Goal: Task Accomplishment & Management: Manage account settings

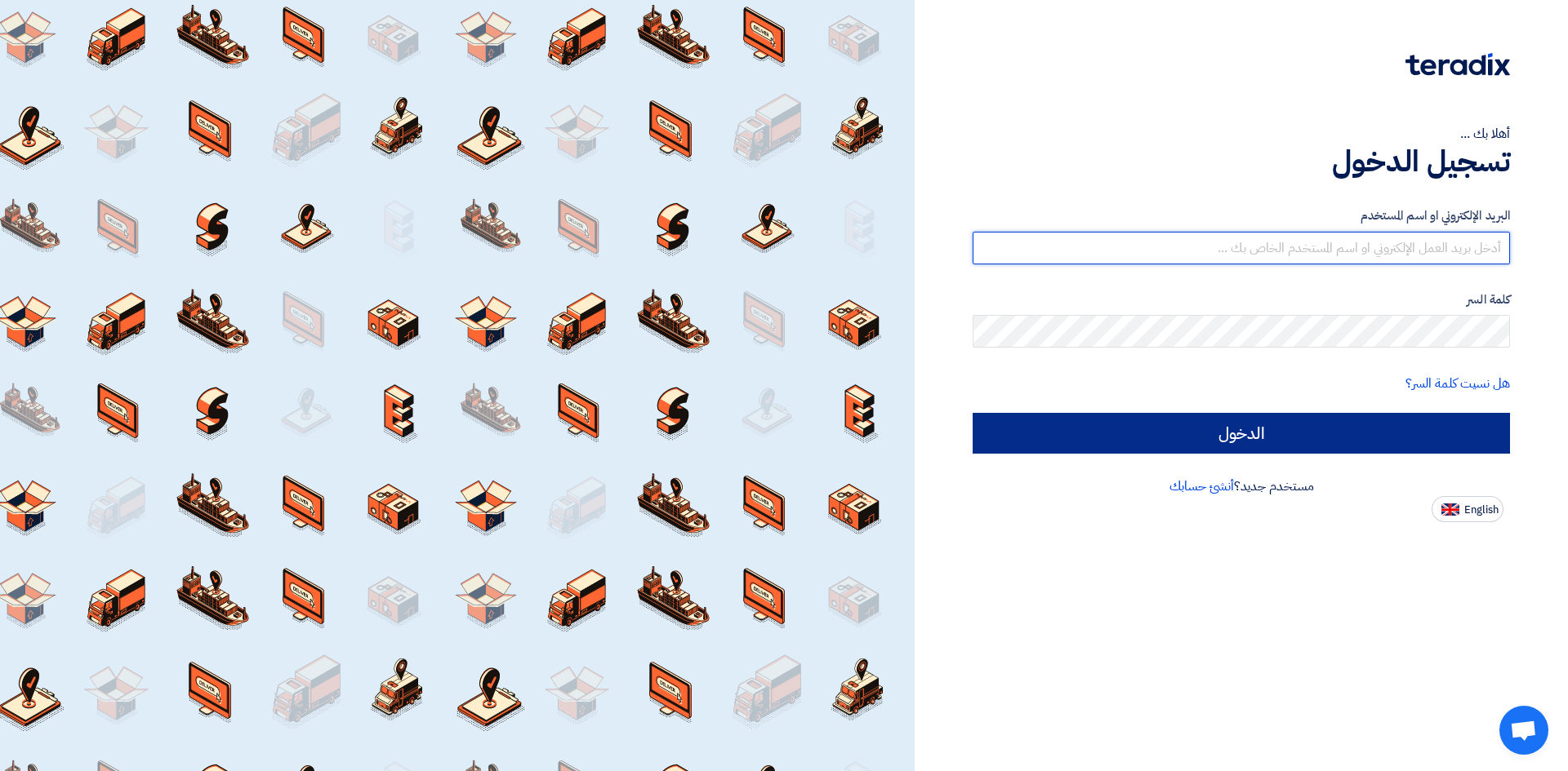
type input "[EMAIL_ADDRESS][DOMAIN_NAME][GEOGRAPHIC_DATA]"
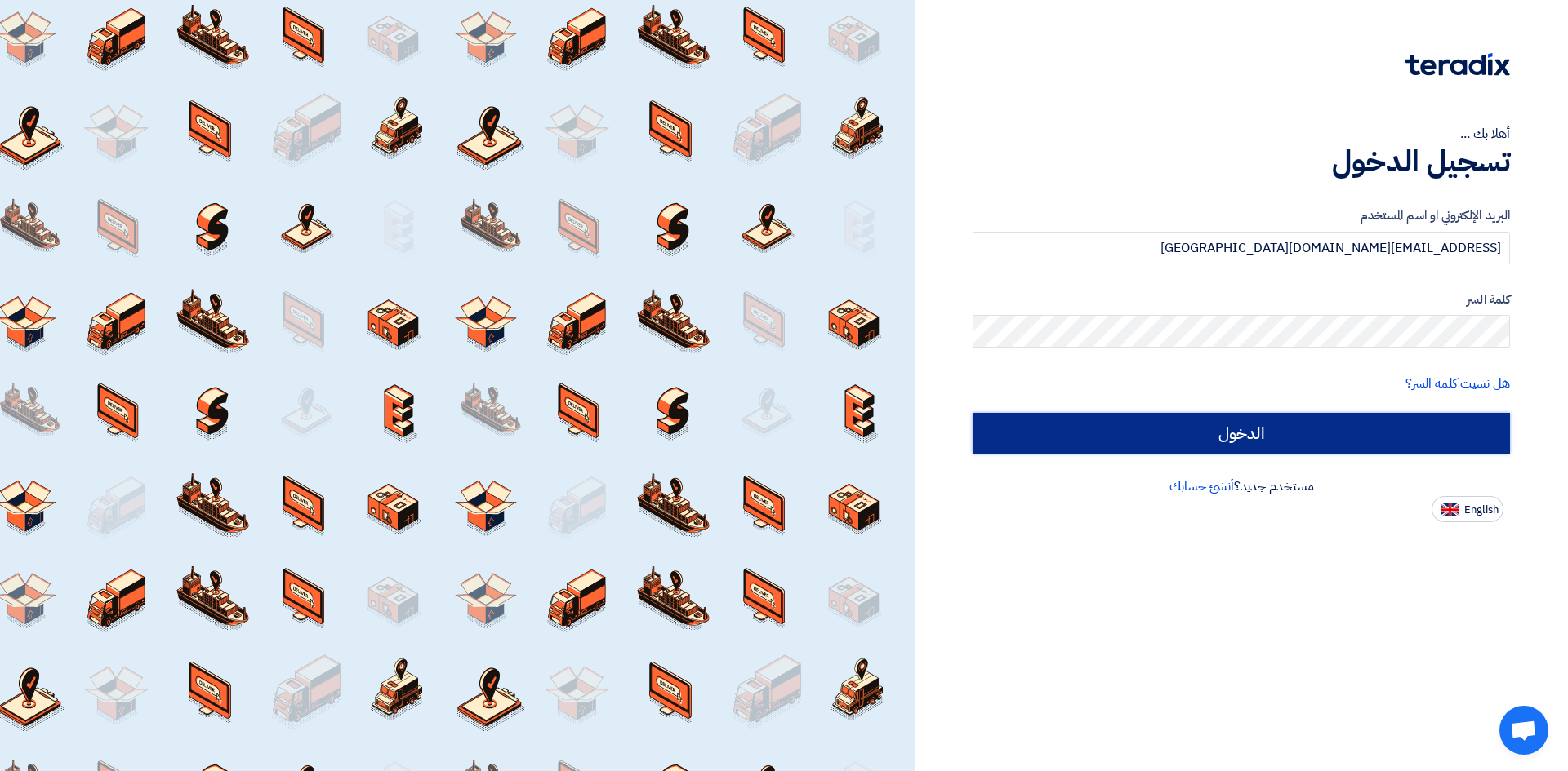
click at [1279, 433] on input "الدخول" at bounding box center [1241, 433] width 537 height 41
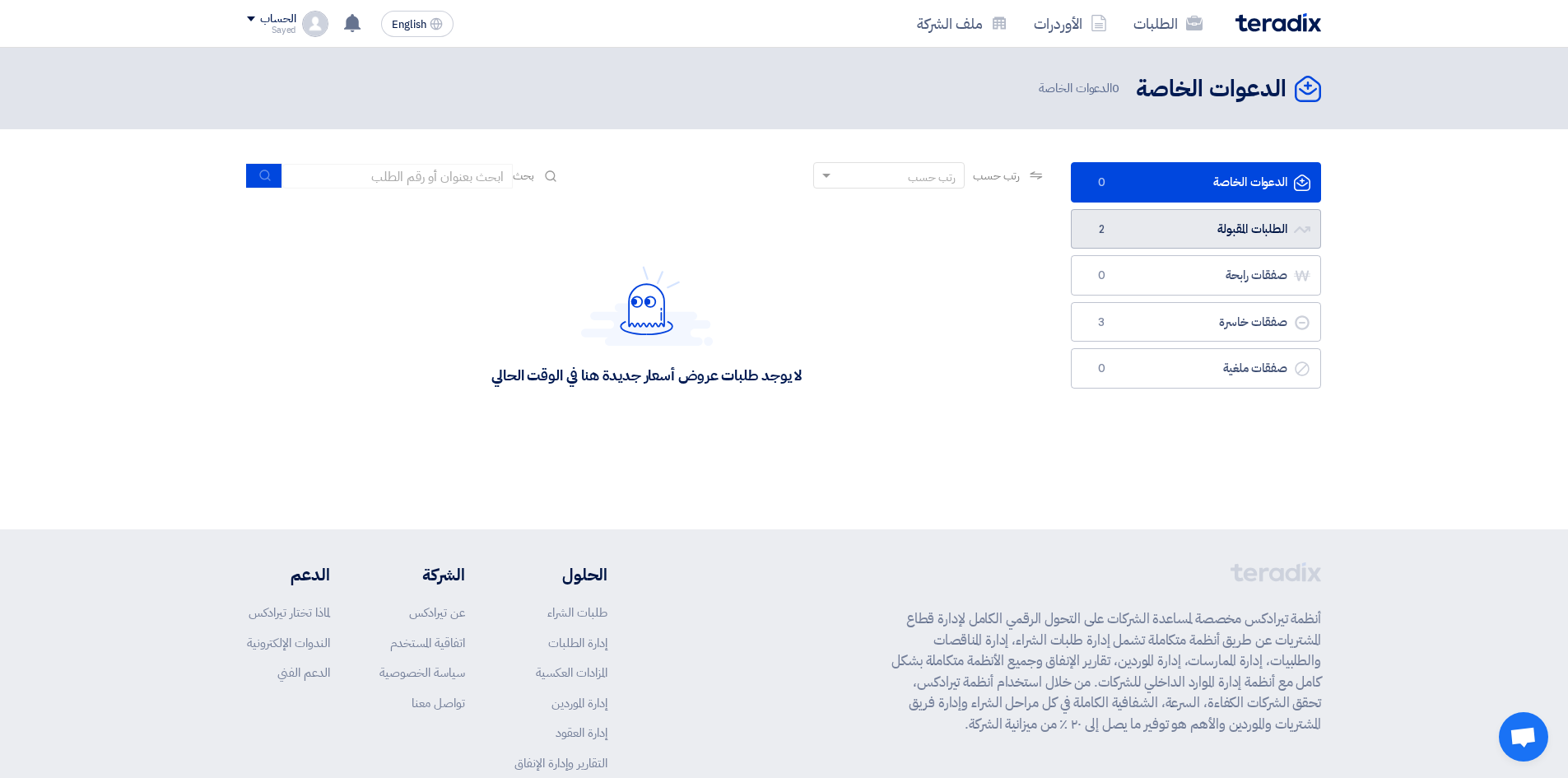
click at [1256, 236] on link "الطلبات المقبولة الطلبات المقبولة 2" at bounding box center [1196, 229] width 250 height 40
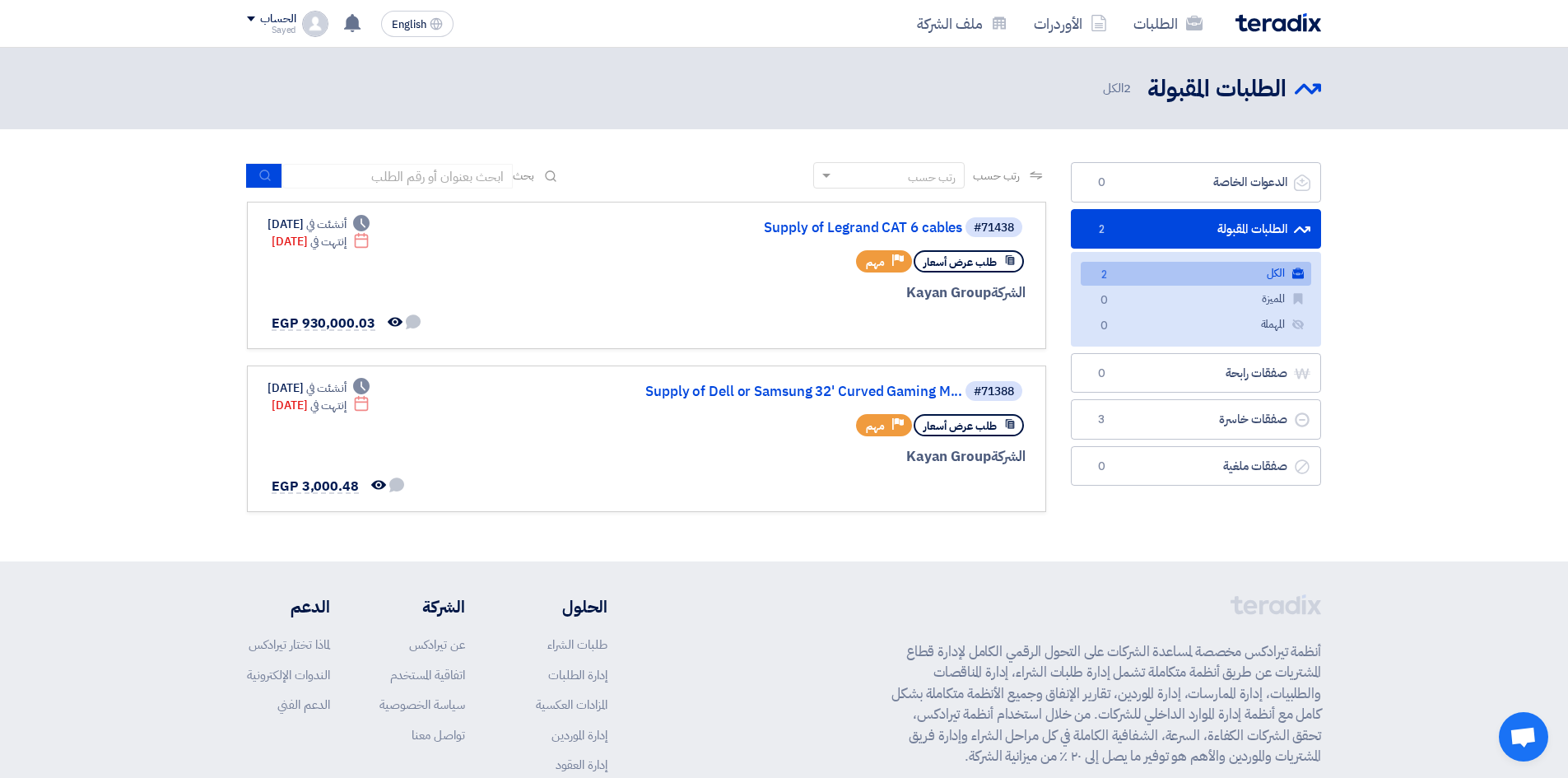
click at [297, 28] on div "الحساب Sayed الطلبات الأوردرات ملف الشركة الإعدادات خروج" at bounding box center [287, 23] width 82 height 26
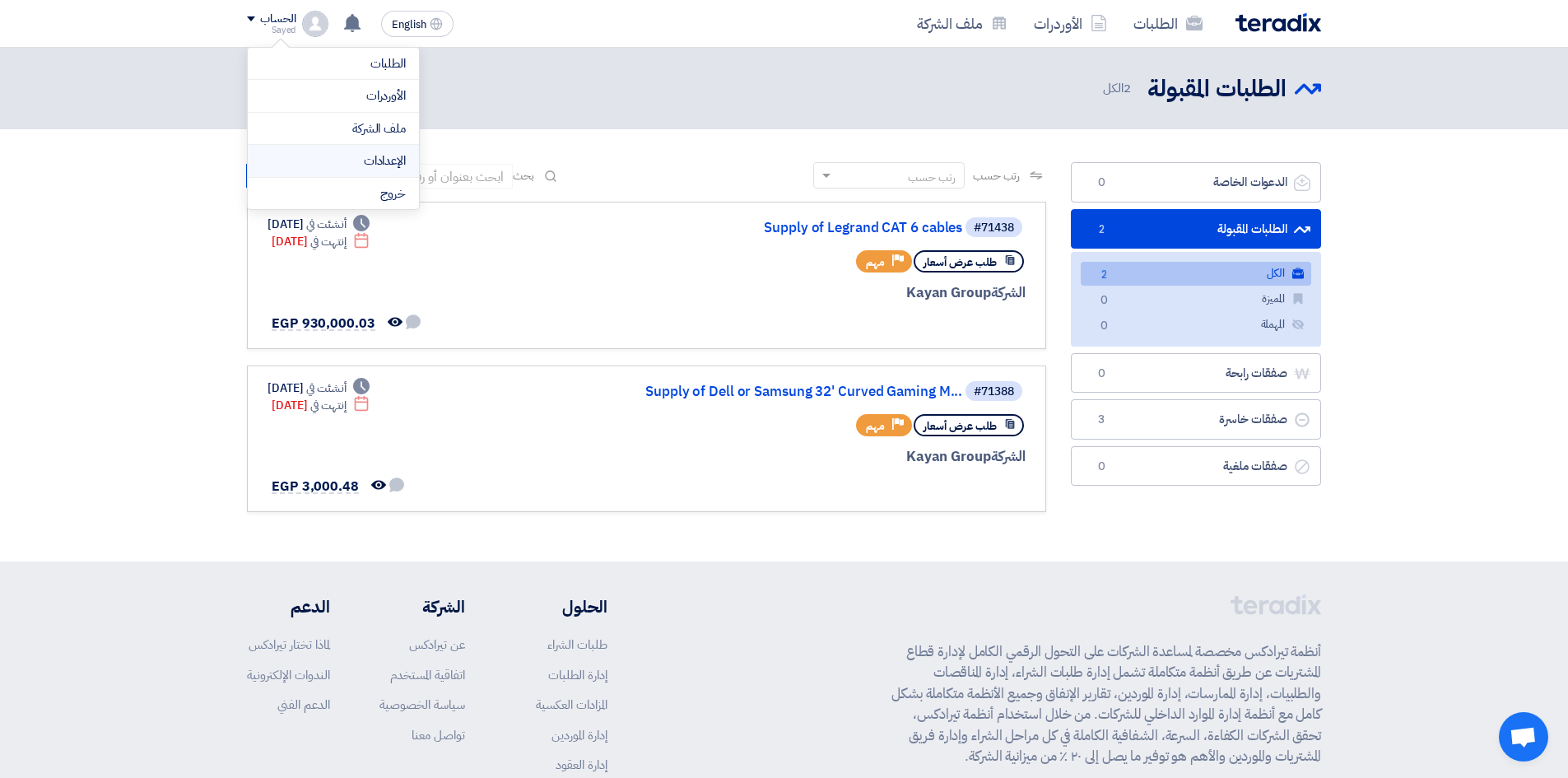
click at [383, 155] on link "الإعدادات" at bounding box center [333, 160] width 145 height 19
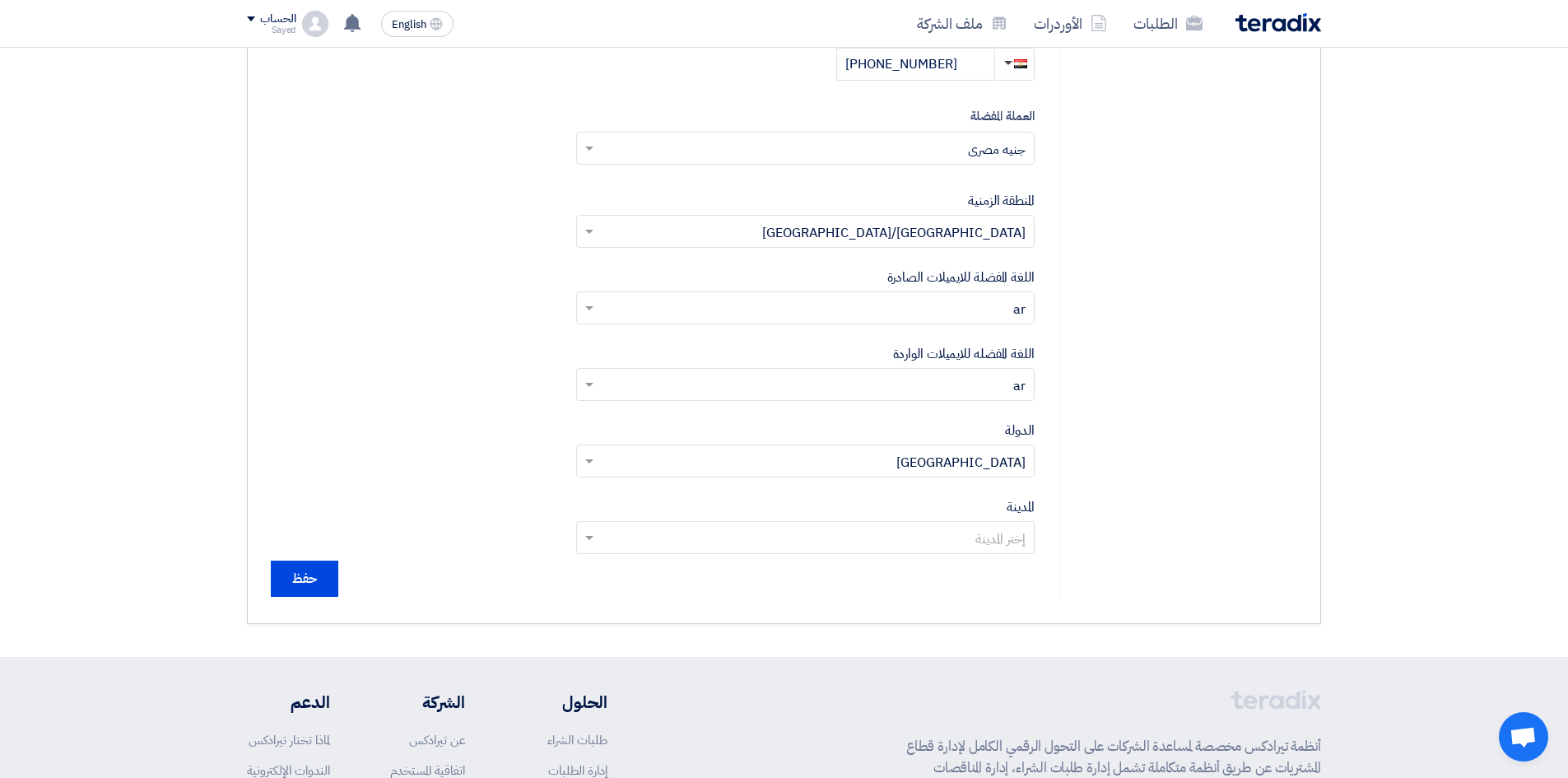
scroll to position [411, 0]
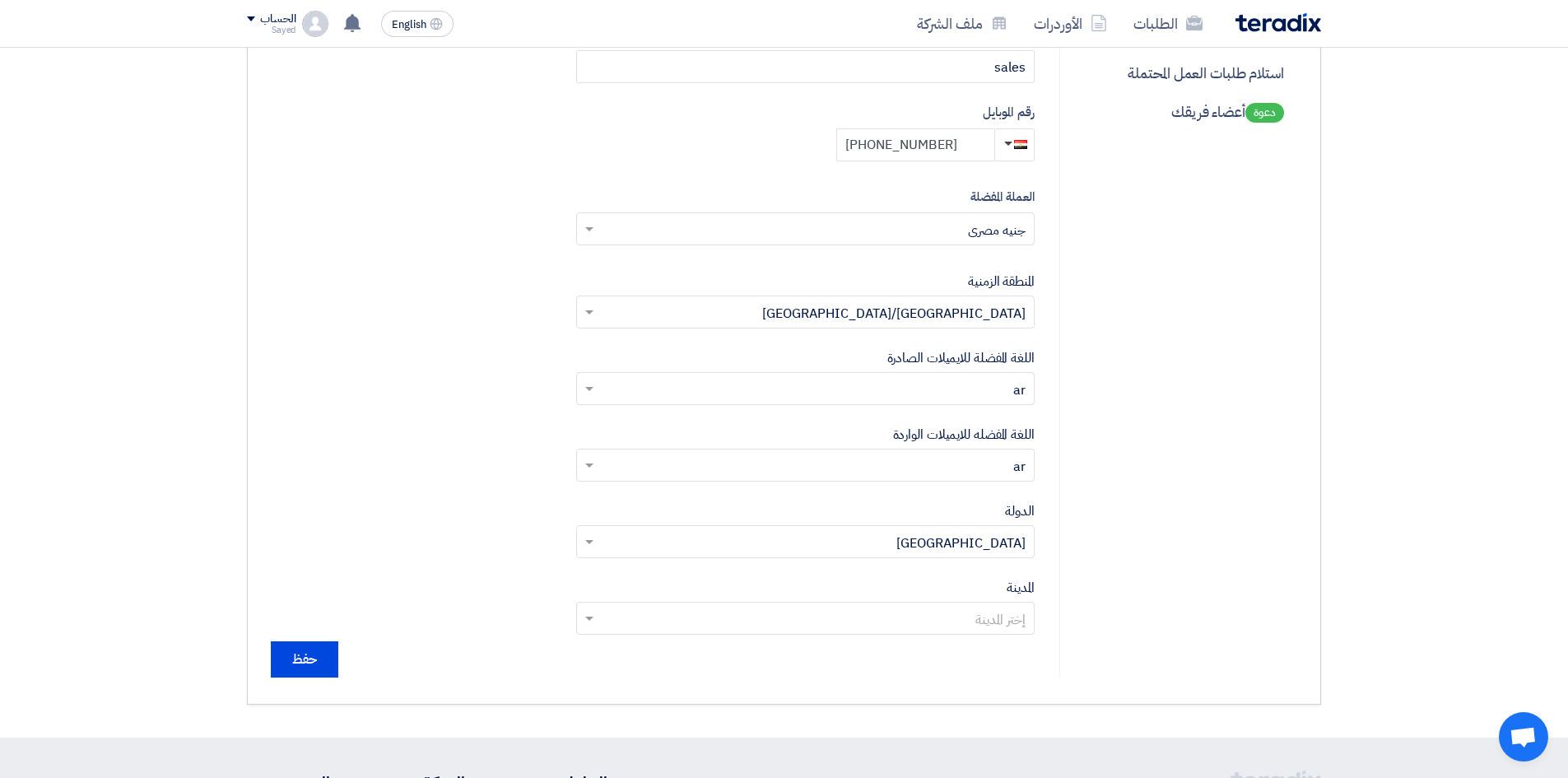
click at [926, 144] on input "[PHONE_NUMBER]" at bounding box center [915, 145] width 158 height 33
type input "[PHONE_NUMBER]"
click at [974, 627] on input "text" at bounding box center [815, 621] width 426 height 27
click at [1019, 429] on span "ال[GEOGRAPHIC_DATA]" at bounding box center [954, 420] width 141 height 19
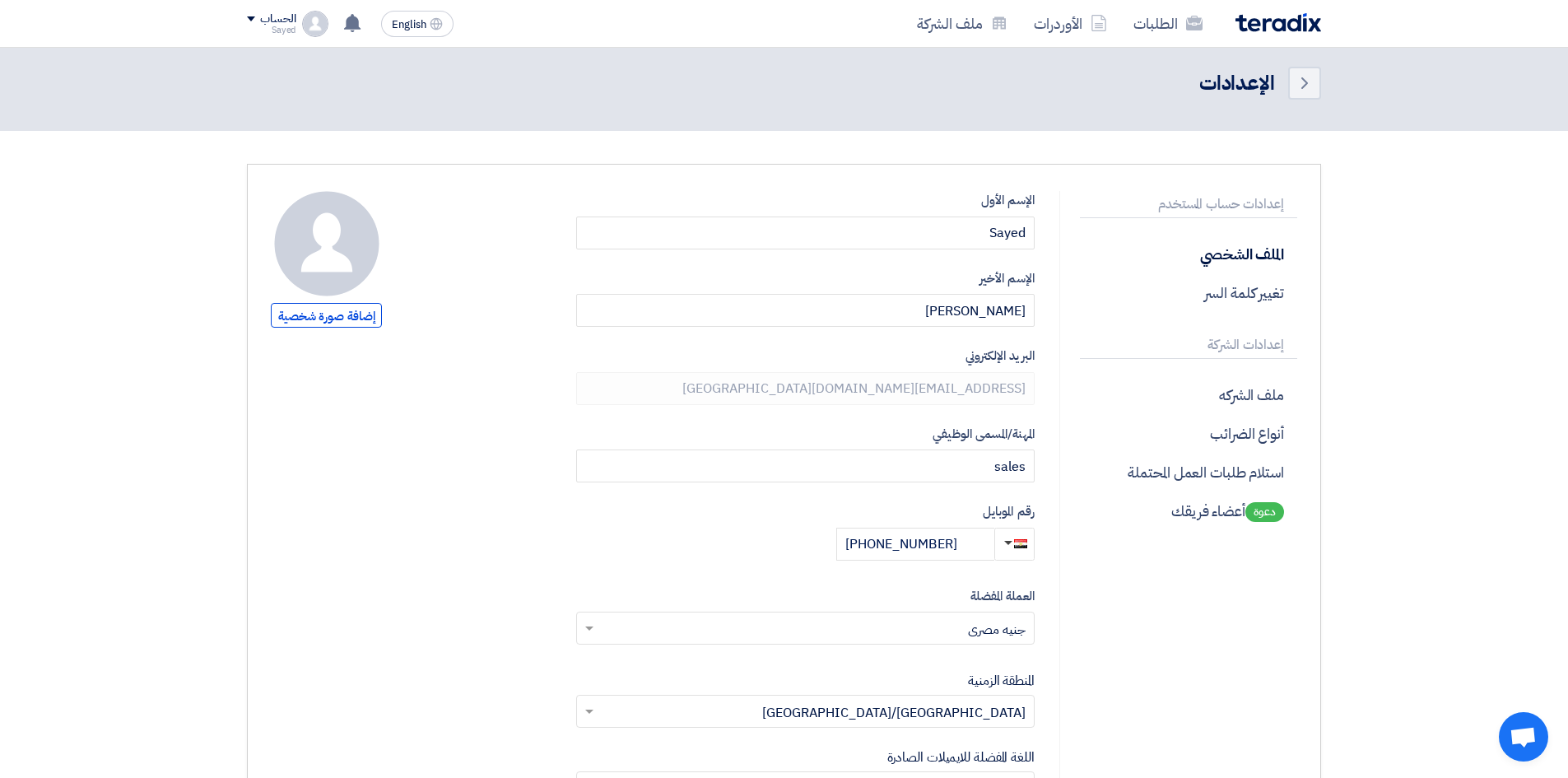
scroll to position [0, 0]
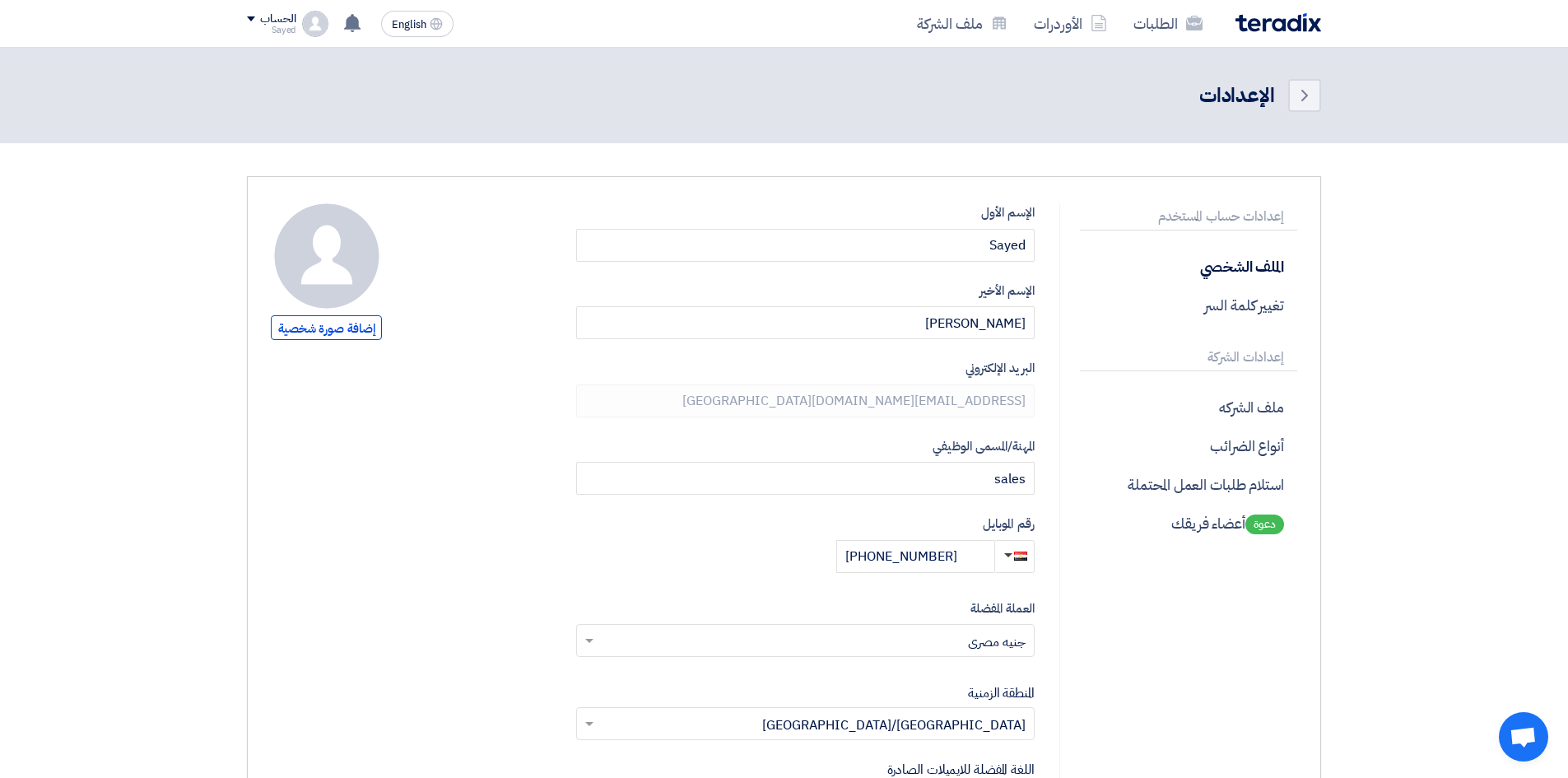
click at [999, 366] on label "البريد الإلكتروني" at bounding box center [805, 368] width 459 height 19
click at [975, 327] on input "[PERSON_NAME]" at bounding box center [805, 323] width 459 height 33
click at [969, 238] on input "Sayed" at bounding box center [805, 246] width 459 height 33
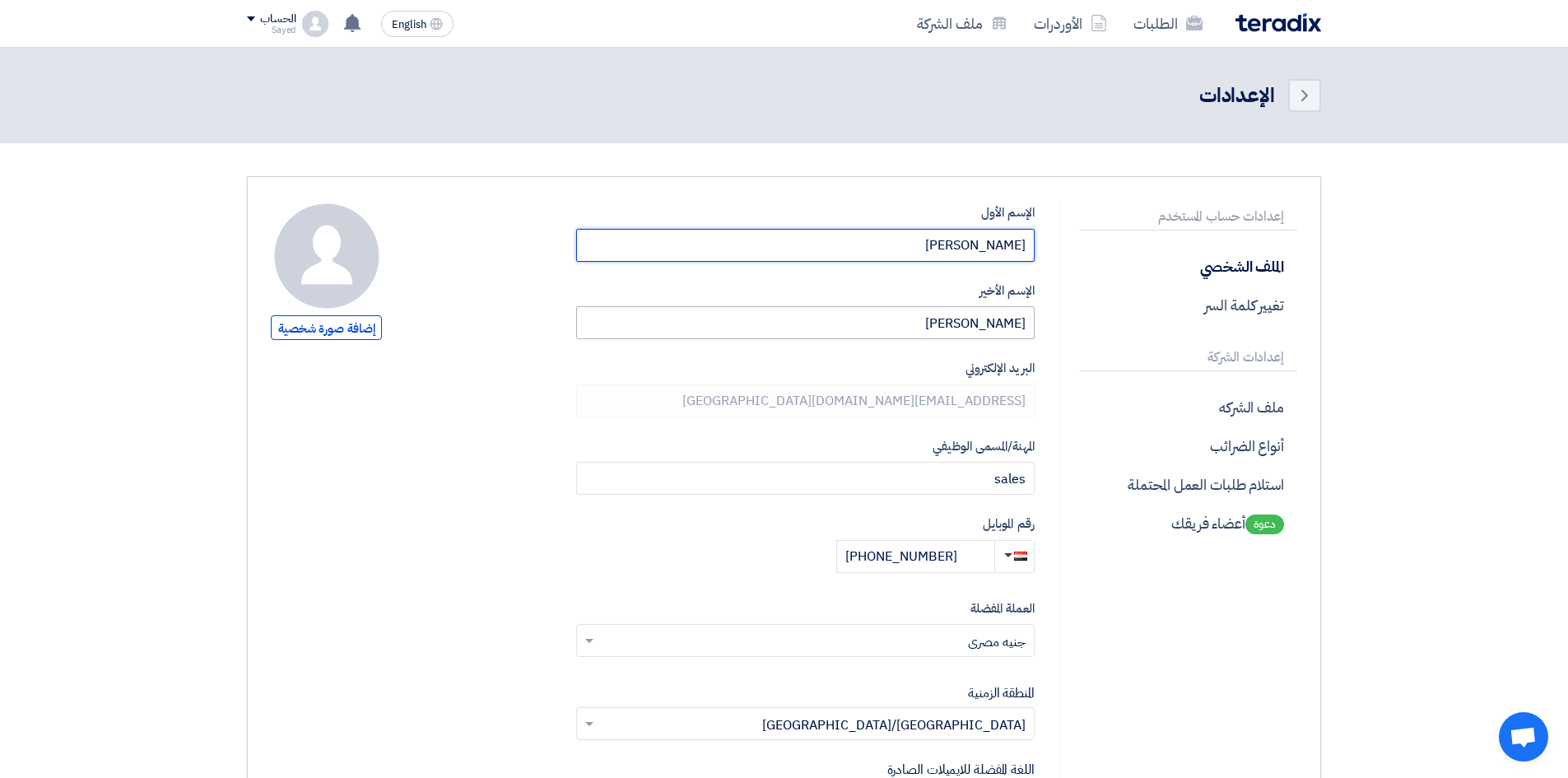
type input "[PERSON_NAME]"
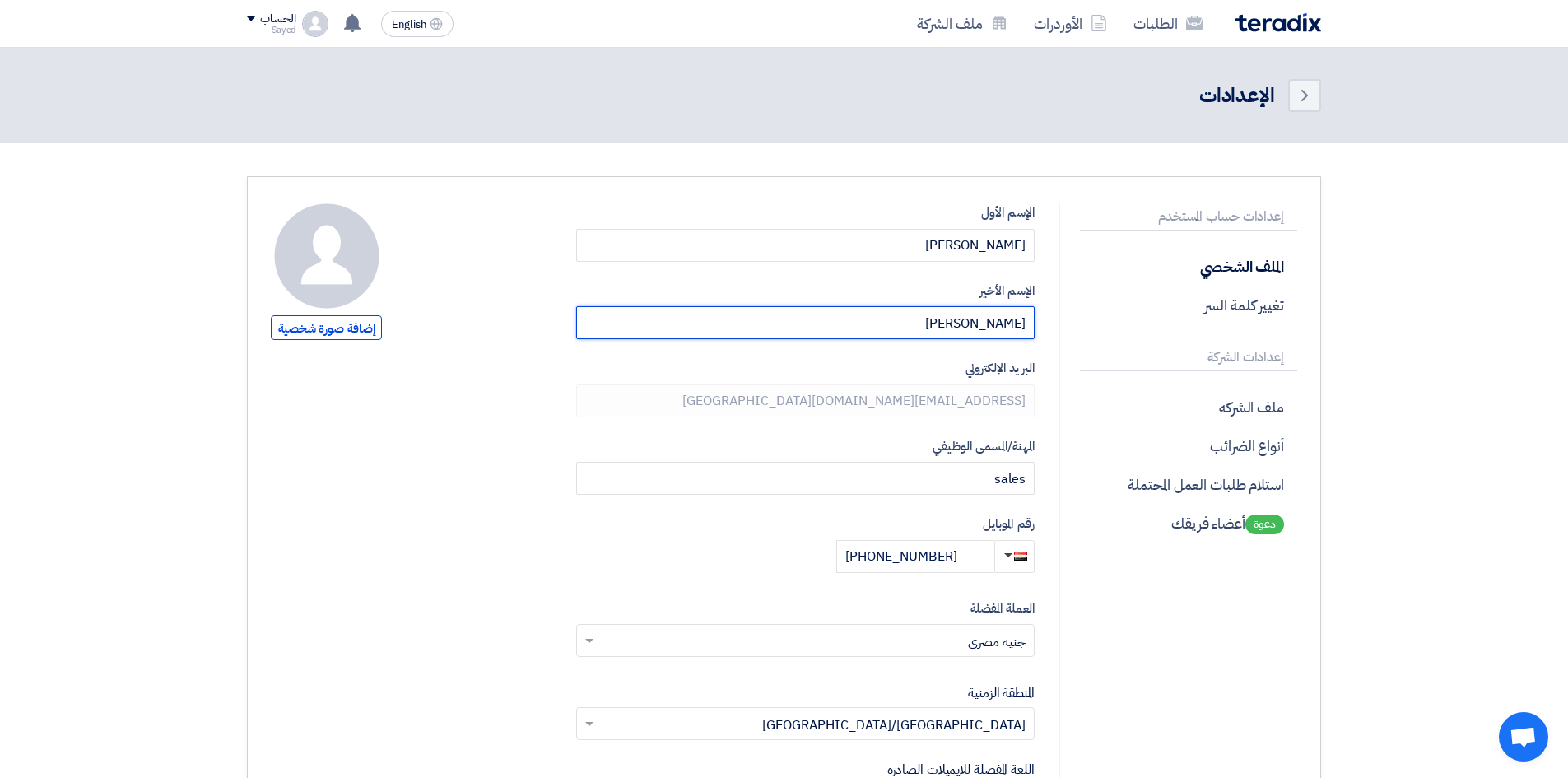
click at [978, 328] on input "[PERSON_NAME]" at bounding box center [805, 323] width 459 height 33
type input "Boktor"
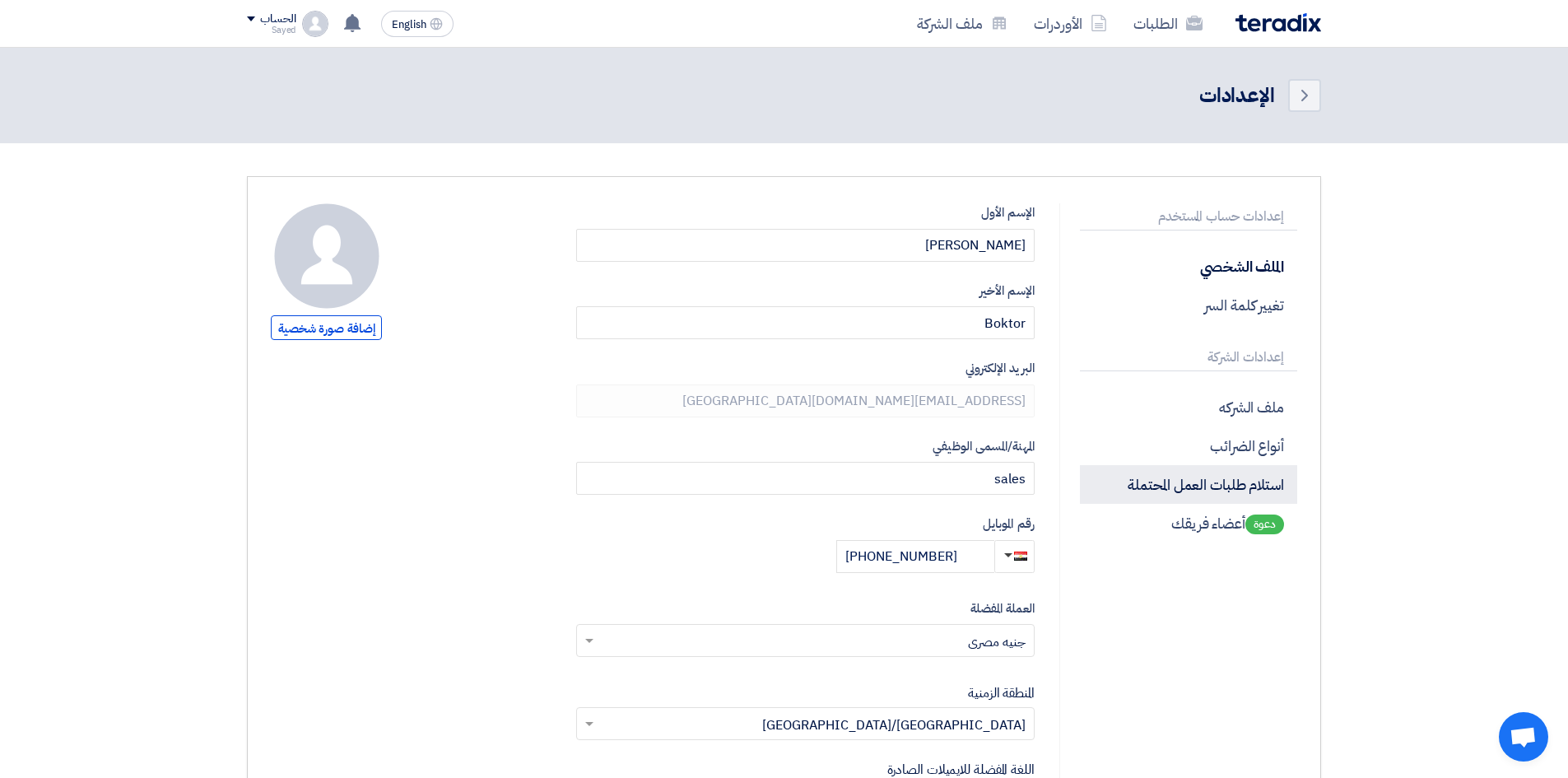
click at [1208, 485] on p "استلام طلبات العمل المحتملة" at bounding box center [1188, 485] width 217 height 39
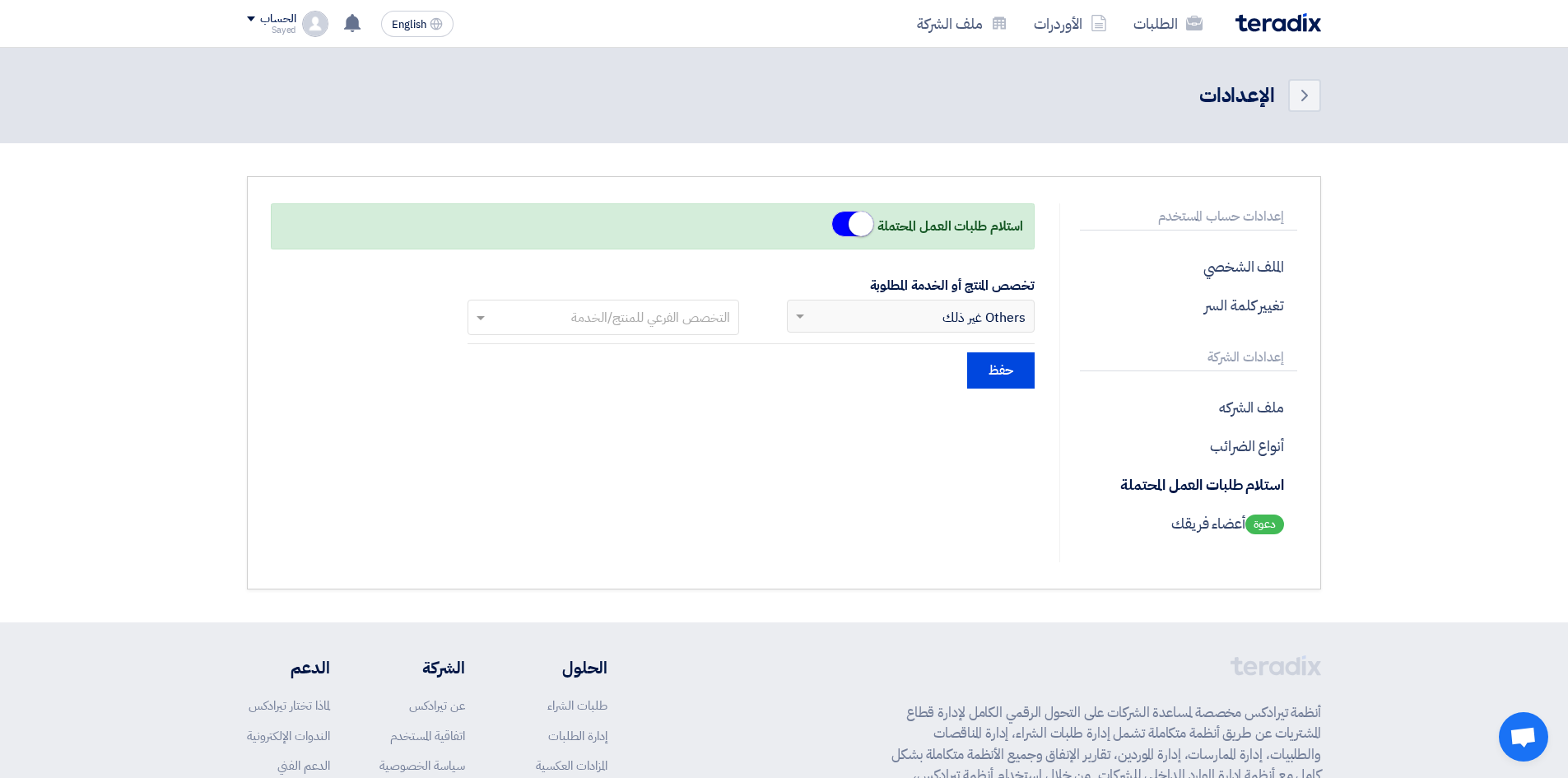
click at [938, 317] on div "إبحث عن التخصص الرئيسي × Others غير ذلك" at bounding box center [921, 316] width 225 height 19
click at [798, 317] on span at bounding box center [800, 318] width 8 height 6
click at [565, 312] on input "text" at bounding box center [601, 318] width 254 height 27
click at [559, 314] on input "text" at bounding box center [601, 318] width 254 height 27
click at [1226, 353] on p "إعدادات الشركة" at bounding box center [1188, 358] width 217 height 27
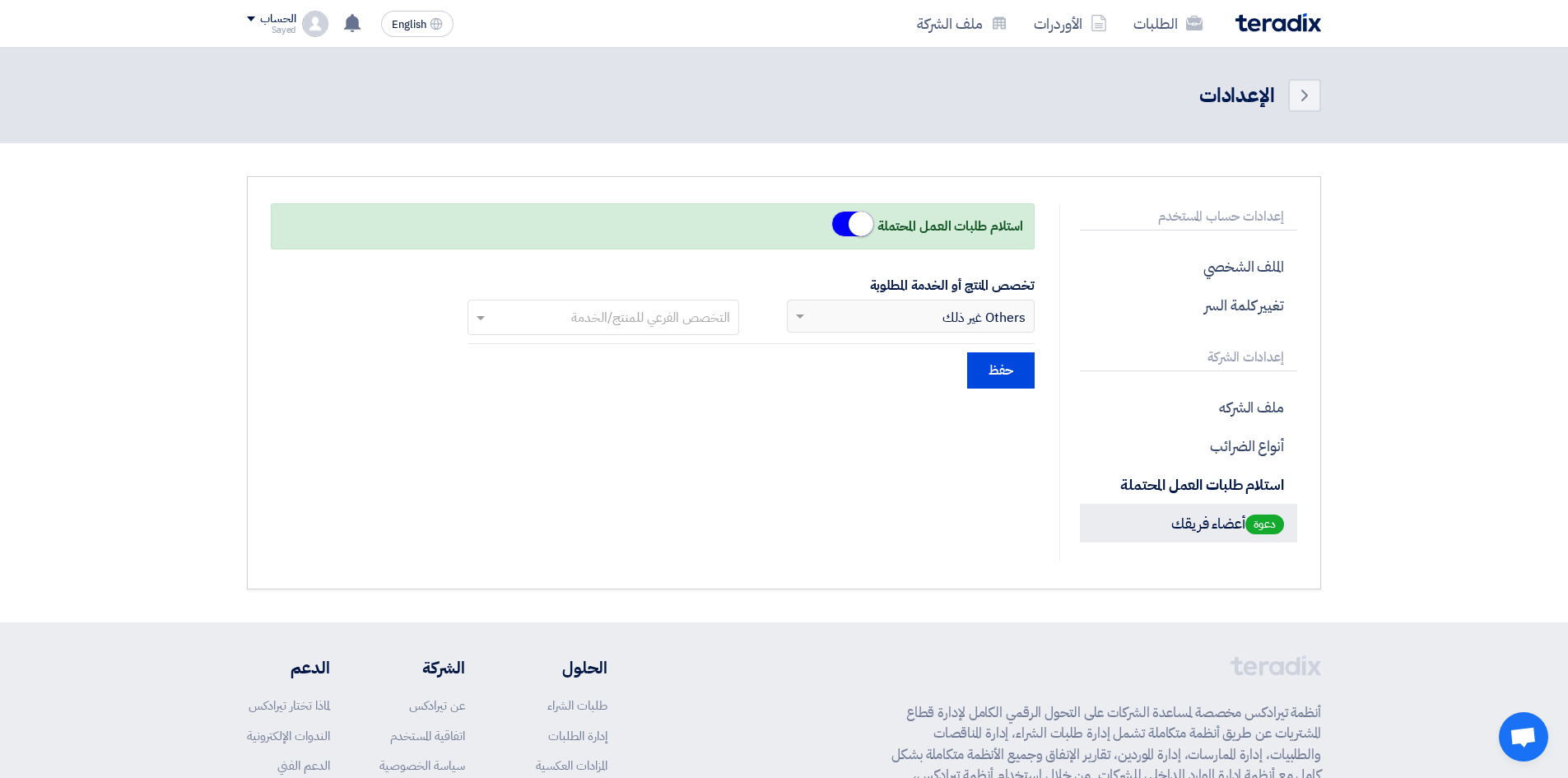
click at [1229, 519] on p "دعوة أعضاء فريقك" at bounding box center [1188, 524] width 217 height 39
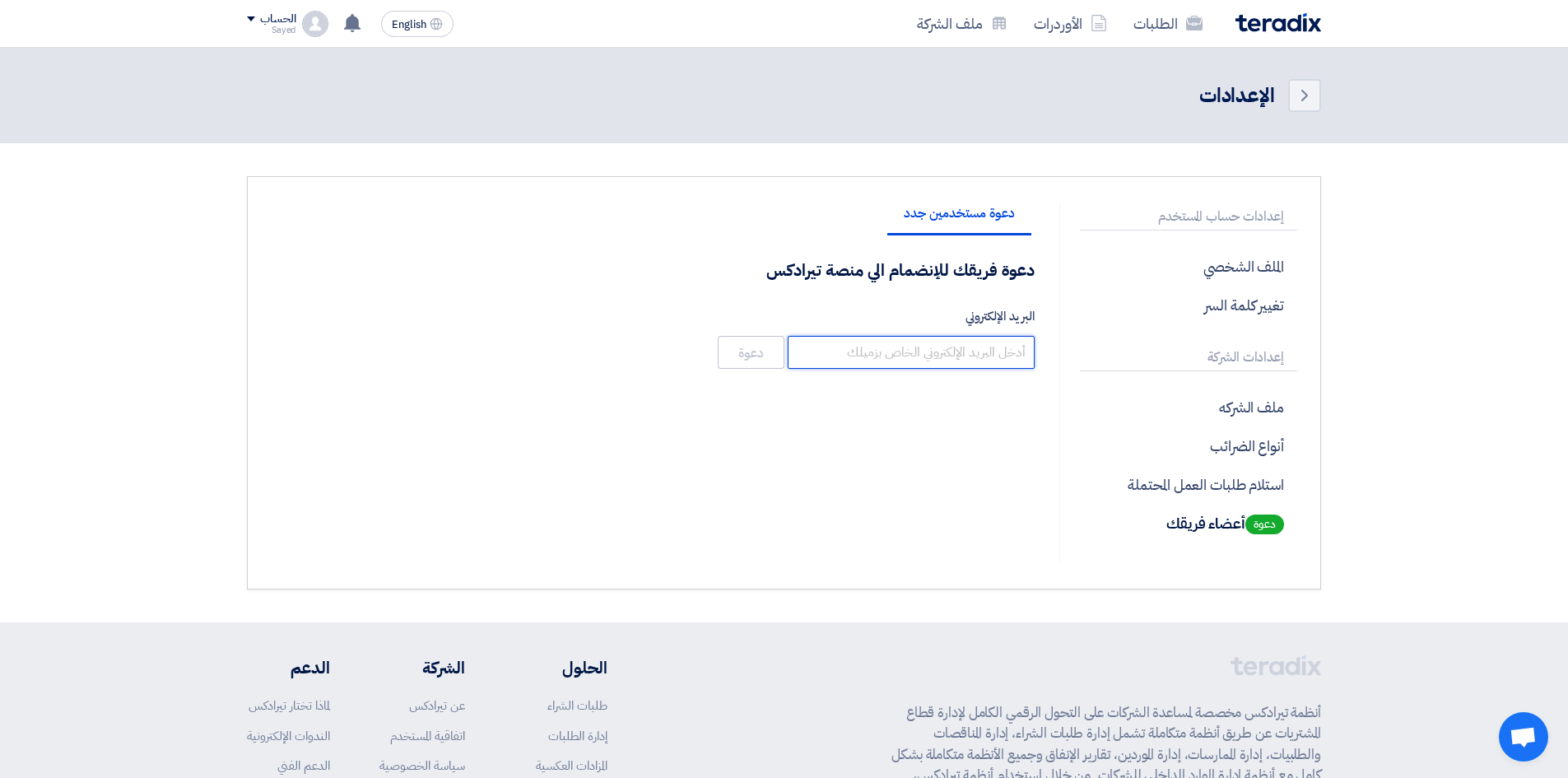
click at [931, 352] on input "البريد الإلكتروني" at bounding box center [910, 353] width 247 height 33
type input "[EMAIL_ADDRESS][DOMAIN_NAME][GEOGRAPHIC_DATA]"
click at [750, 344] on button "دعوة" at bounding box center [751, 353] width 66 height 33
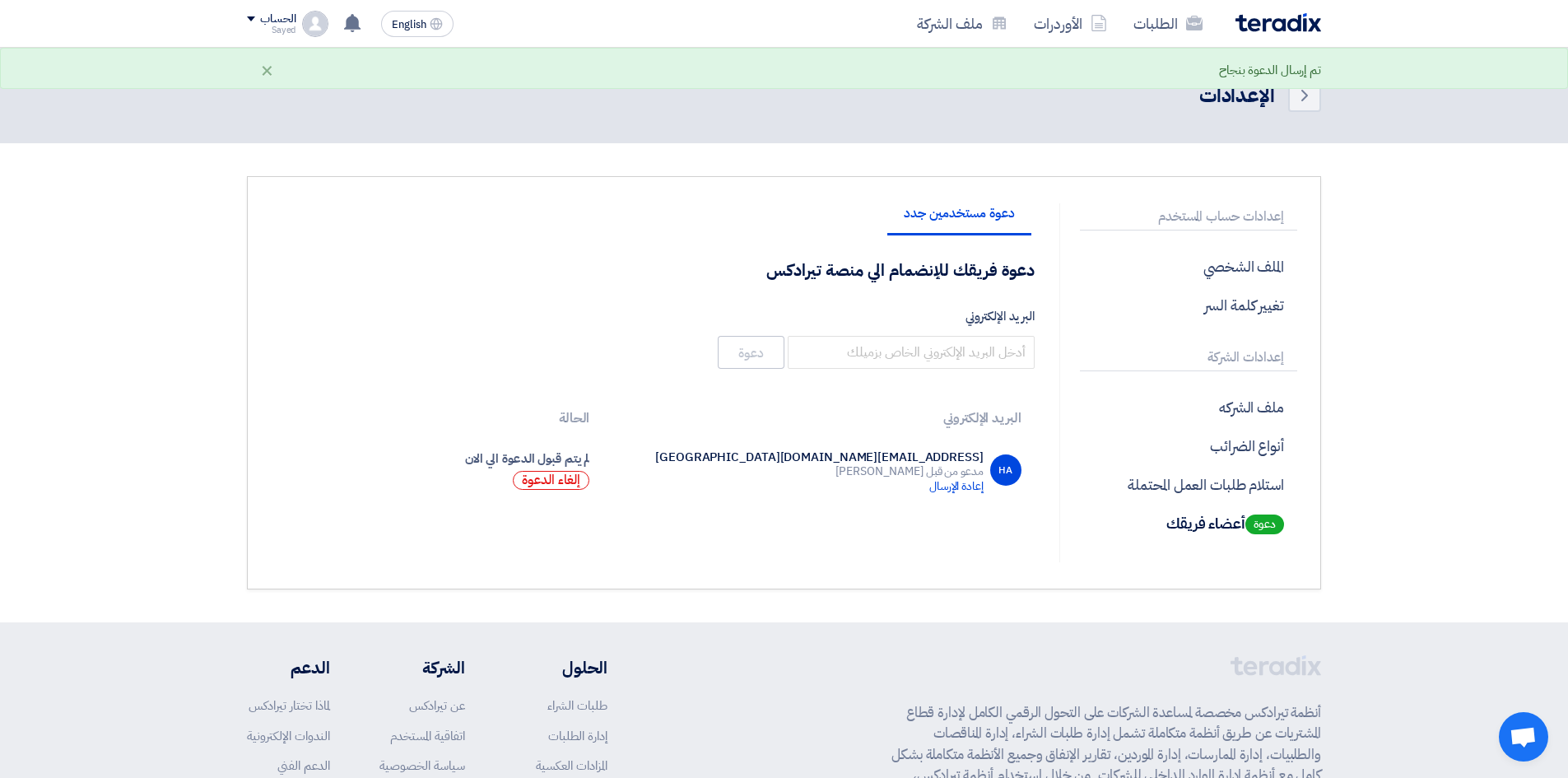
click at [303, 20] on img at bounding box center [315, 23] width 26 height 26
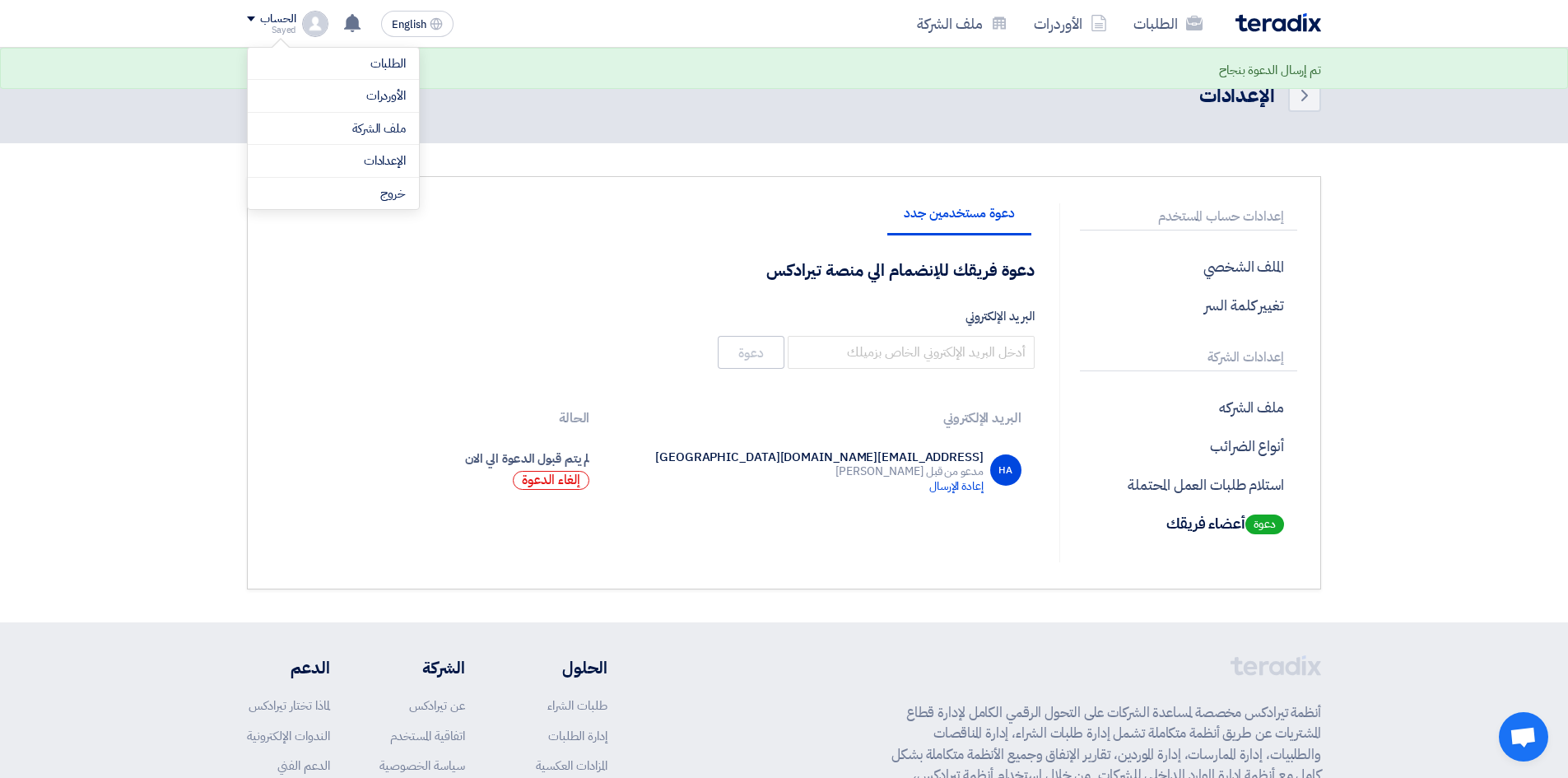
click at [303, 20] on img at bounding box center [315, 23] width 26 height 26
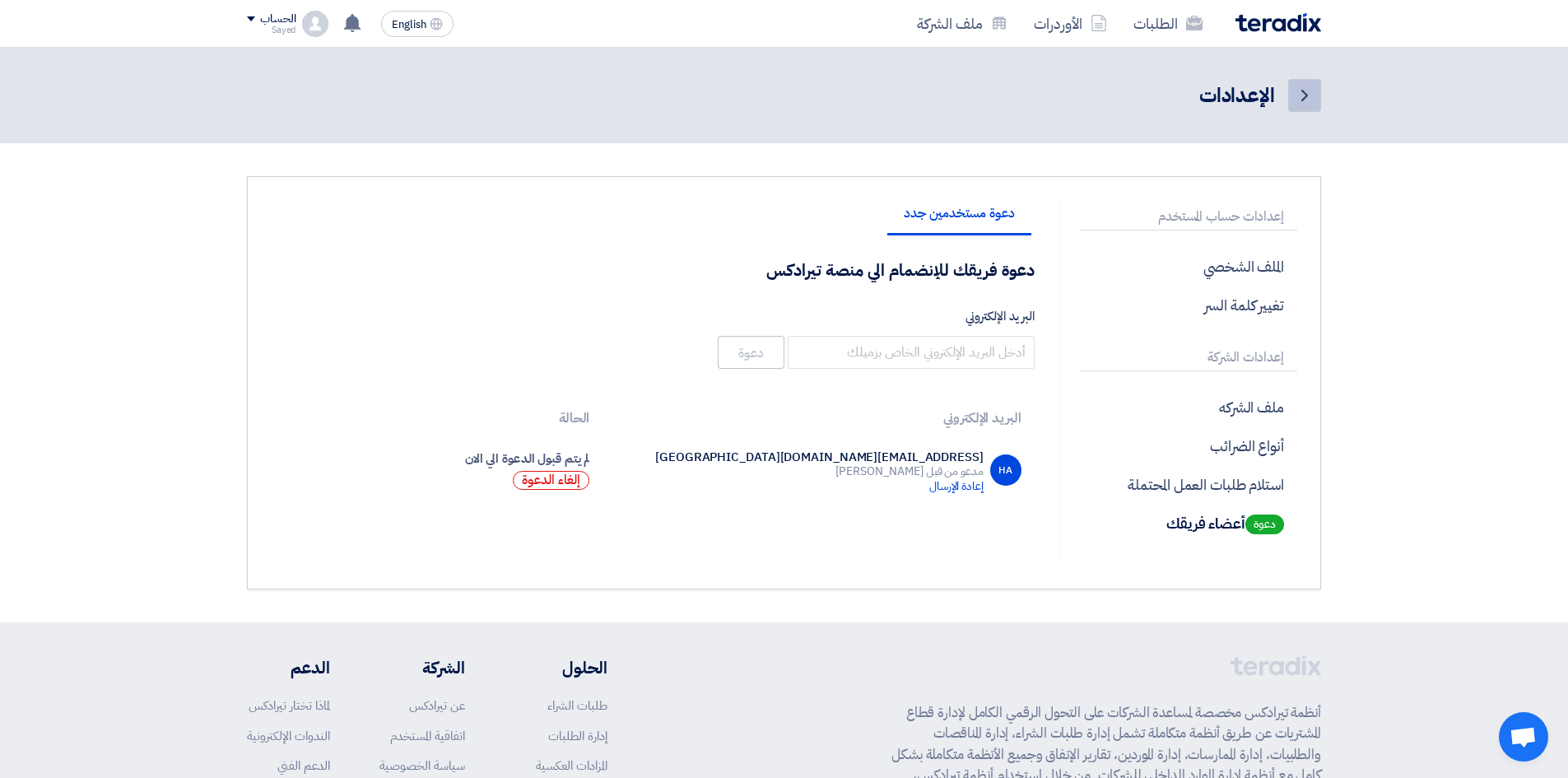
click at [1292, 101] on link "Back" at bounding box center [1305, 96] width 33 height 33
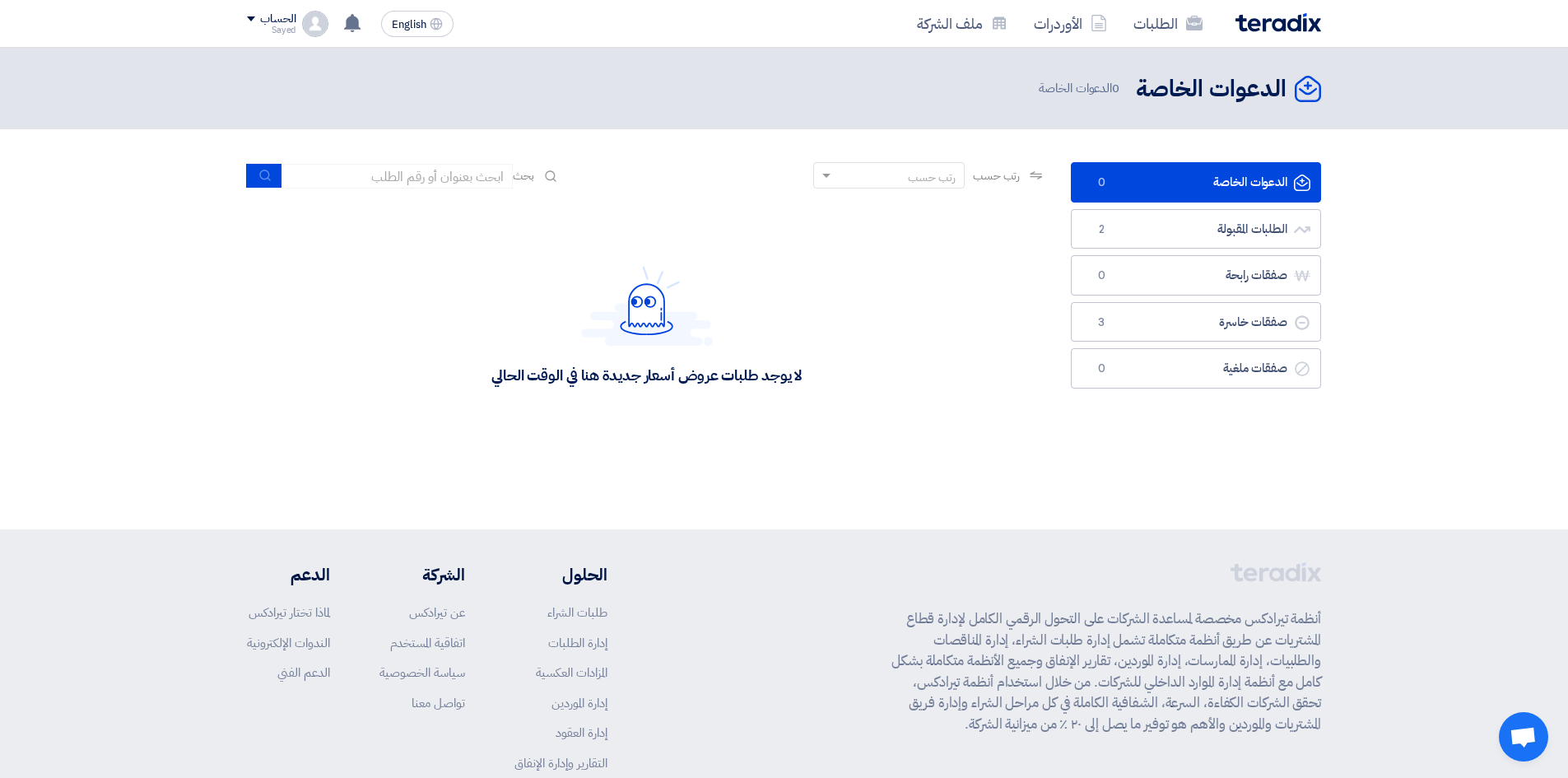
click at [293, 25] on div "Sayed" at bounding box center [271, 29] width 49 height 9
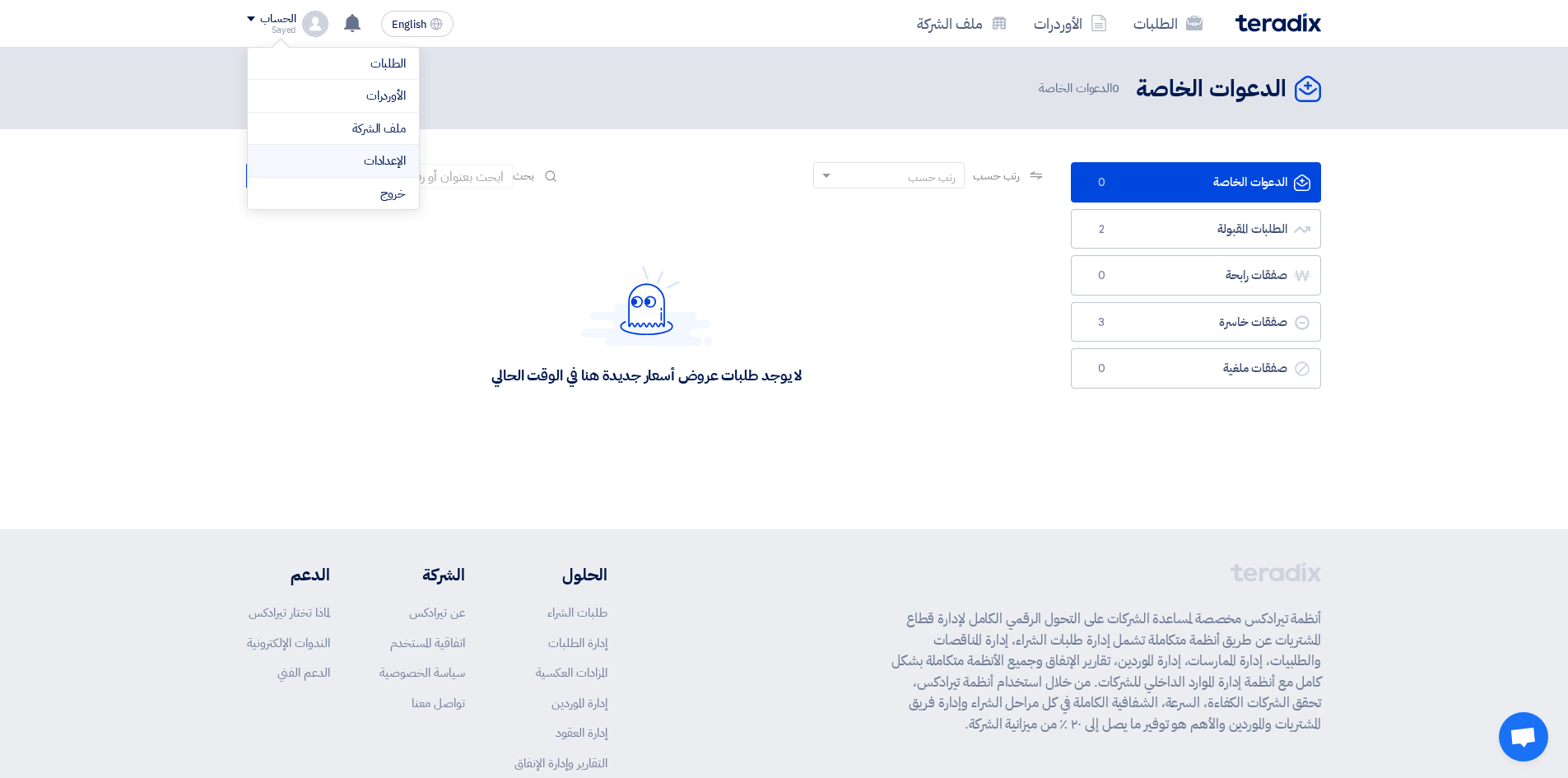
click at [395, 158] on link "الإعدادات" at bounding box center [333, 160] width 145 height 19
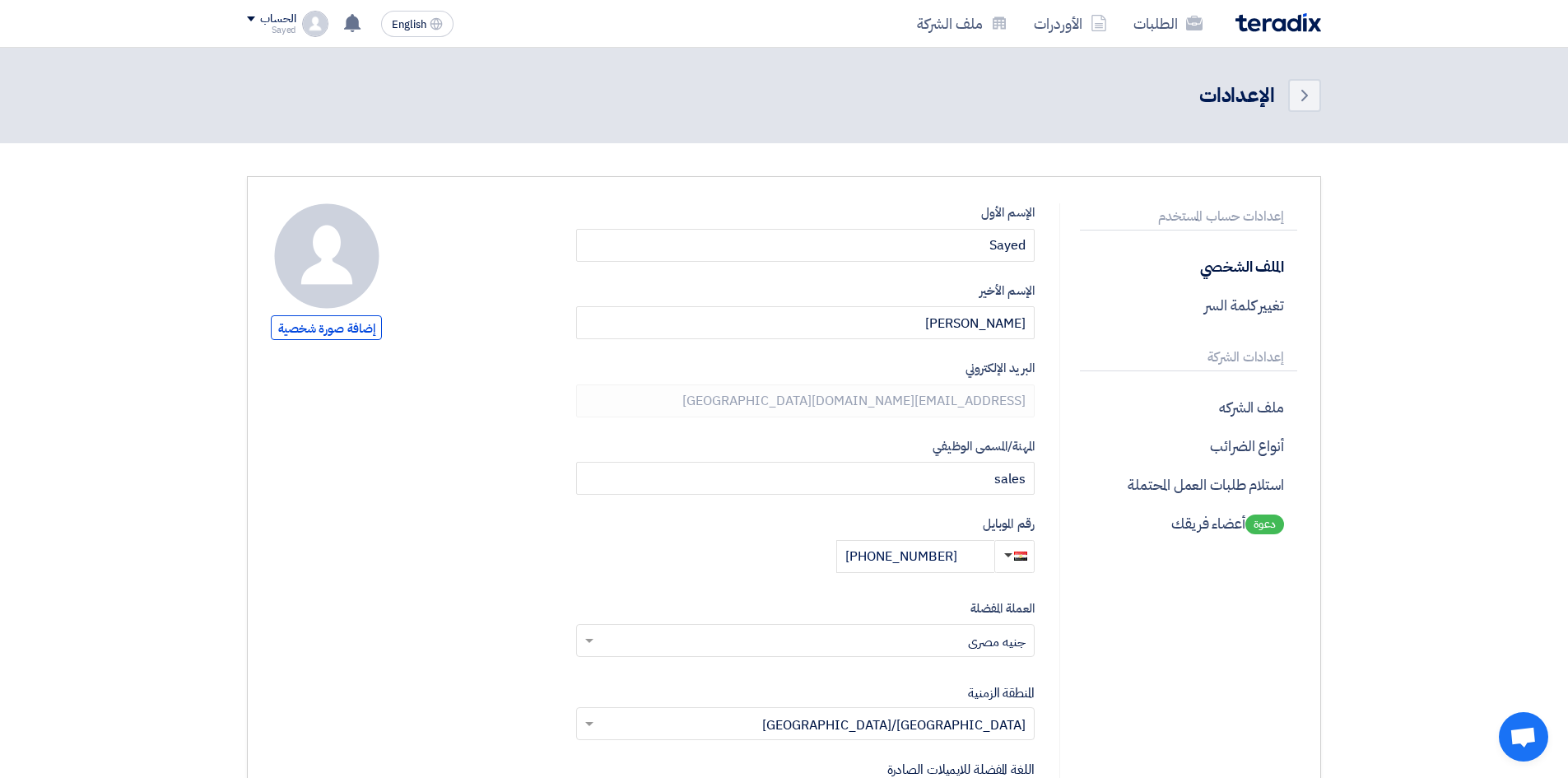
click at [994, 226] on div "الإسم الأول Sayed" at bounding box center [805, 233] width 459 height 58
click at [1016, 255] on input "Sayed" at bounding box center [805, 246] width 459 height 33
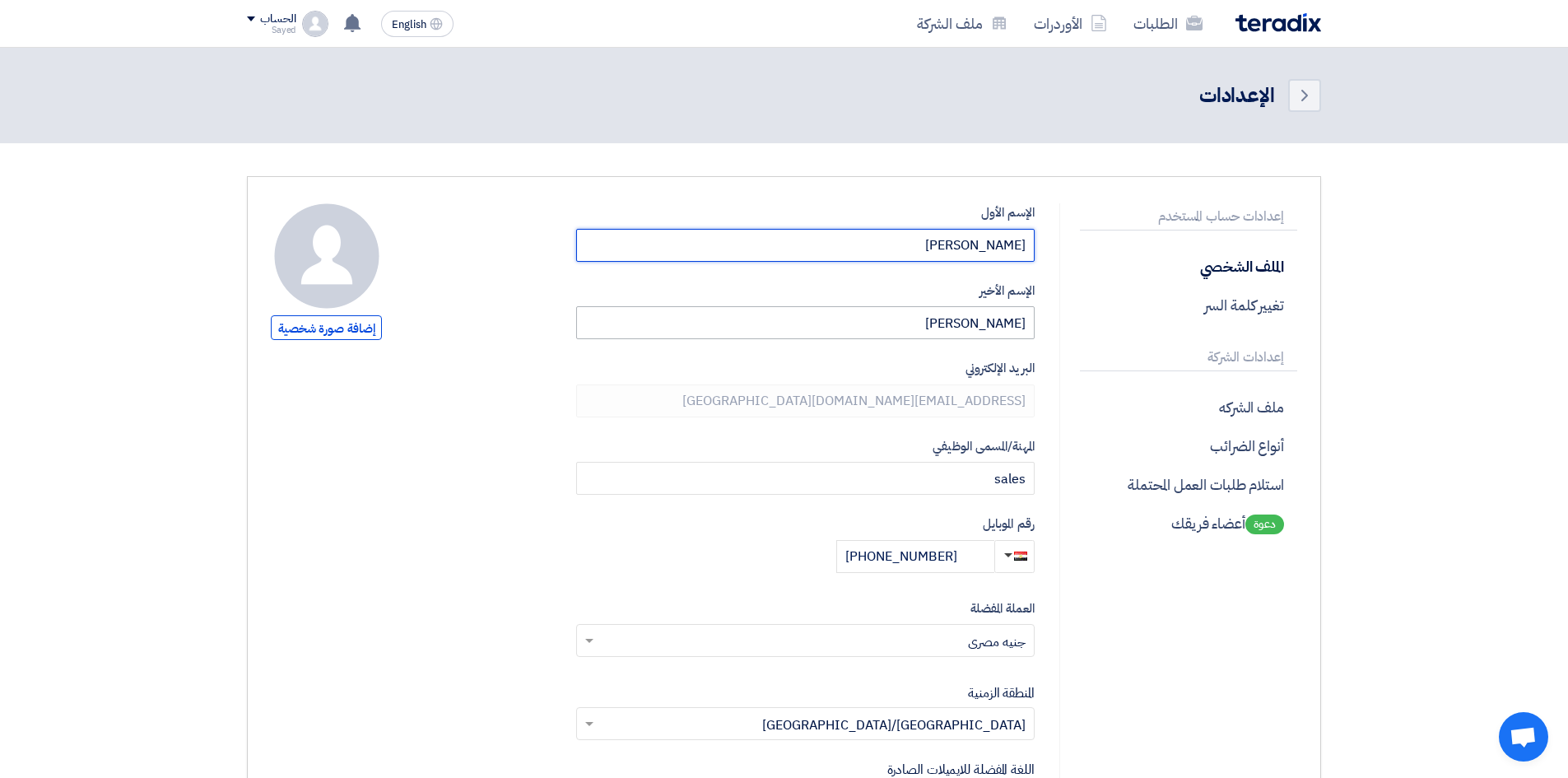
type input "[PERSON_NAME]"
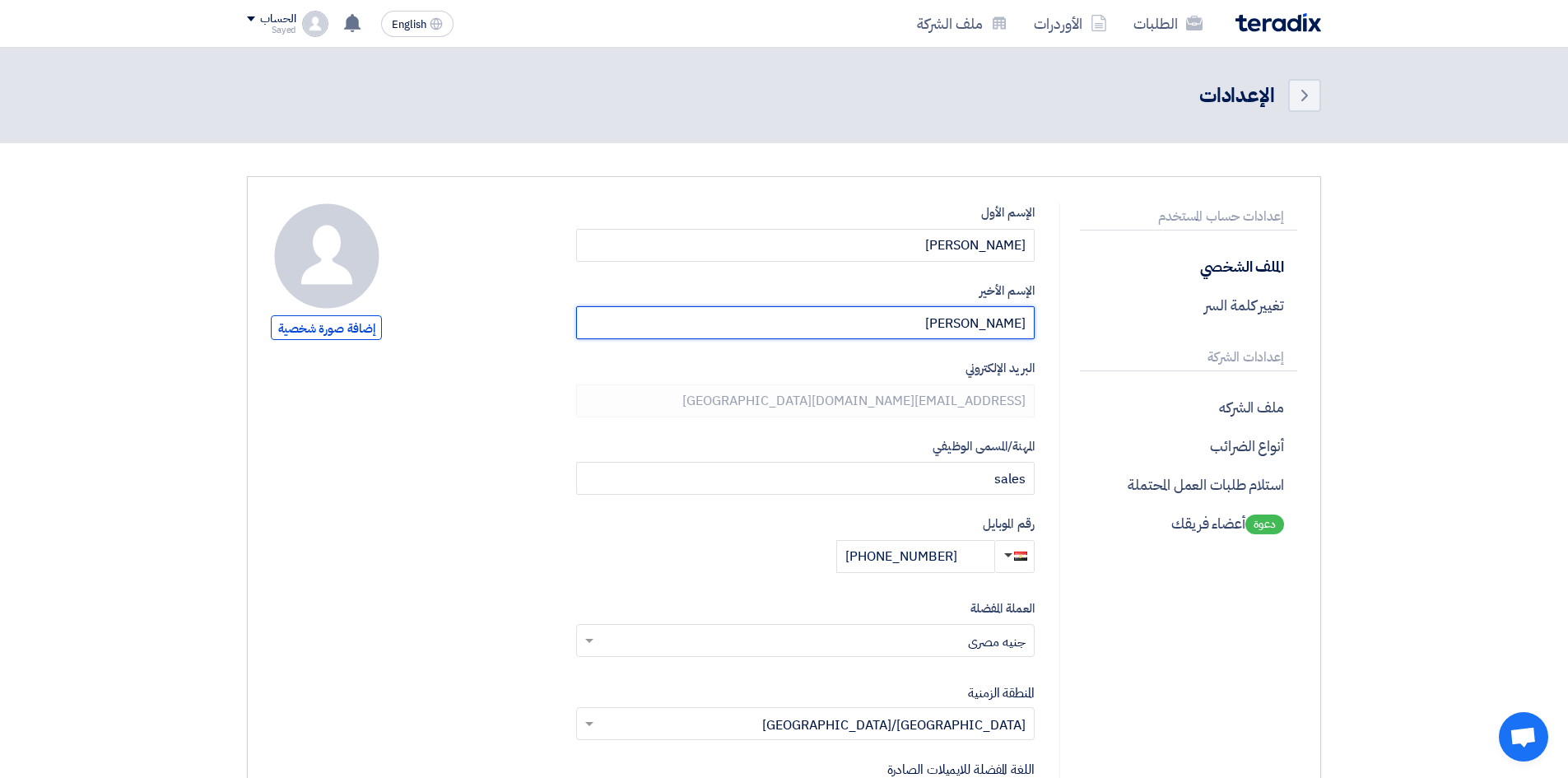
click at [971, 320] on input "[PERSON_NAME]" at bounding box center [805, 323] width 459 height 33
click at [989, 324] on input "boktor" at bounding box center [805, 323] width 459 height 33
type input "Boktor"
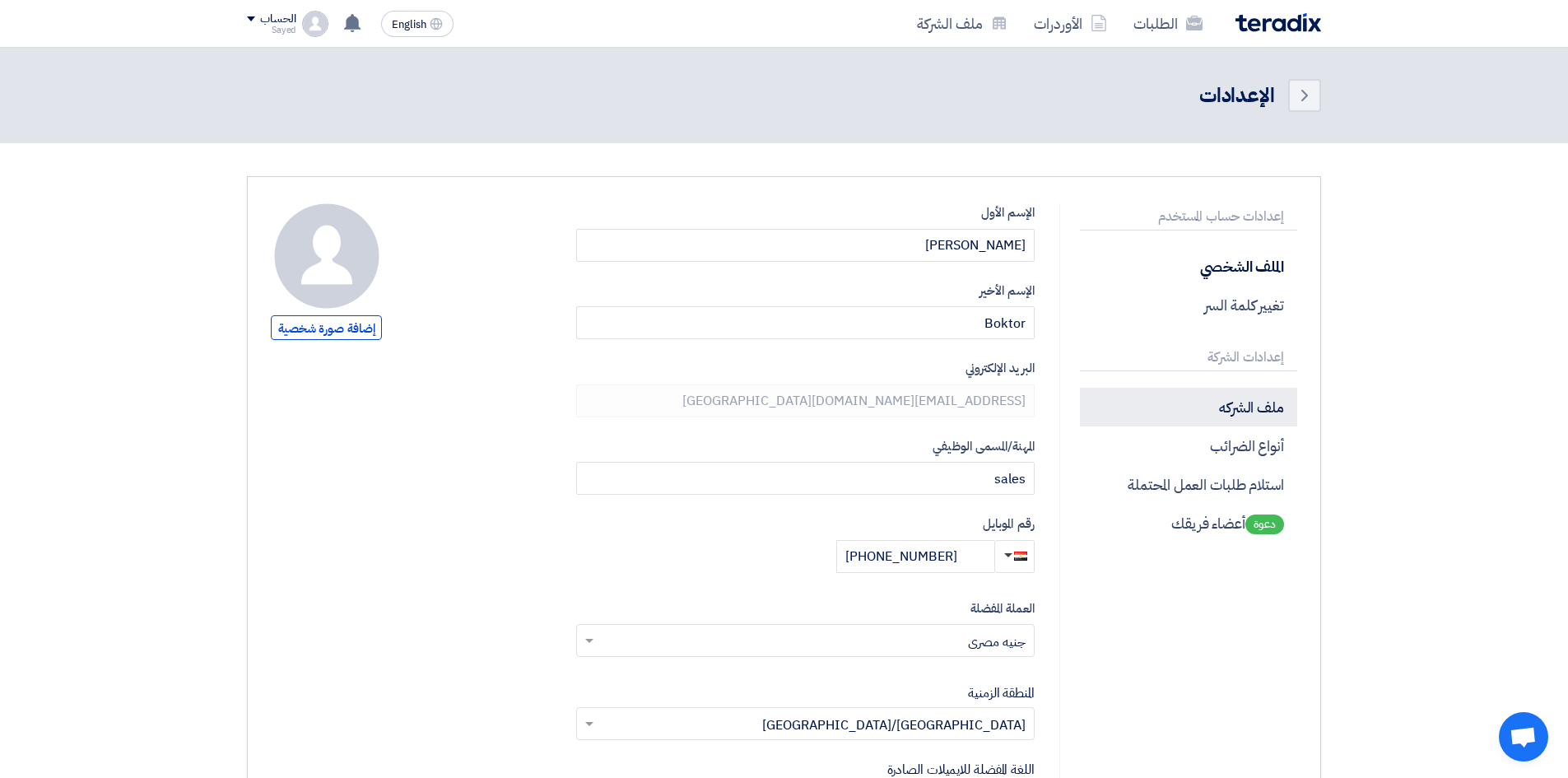
click at [1089, 399] on p "ملف الشركه" at bounding box center [1188, 408] width 217 height 39
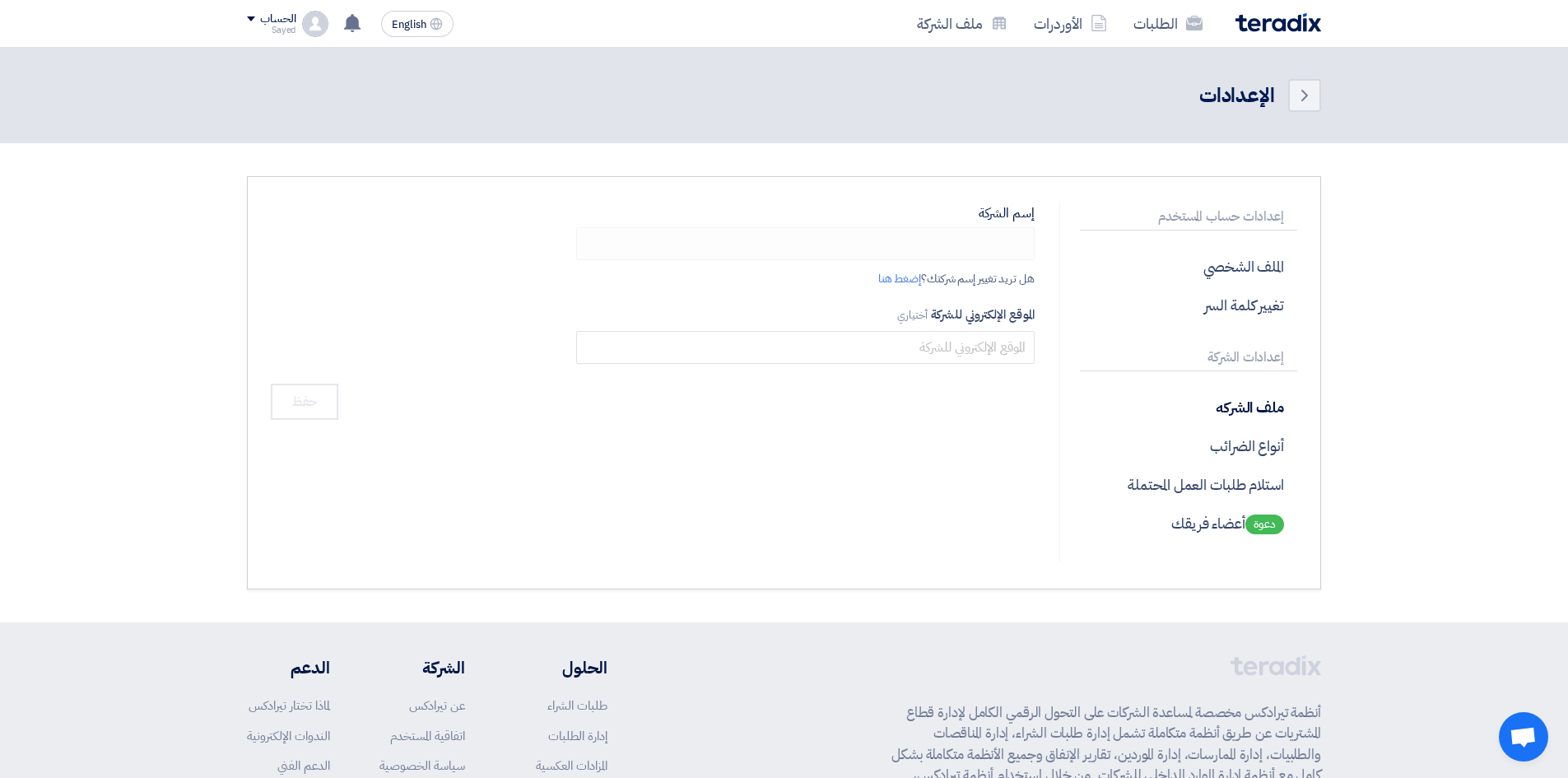
type input "Trust Trade"
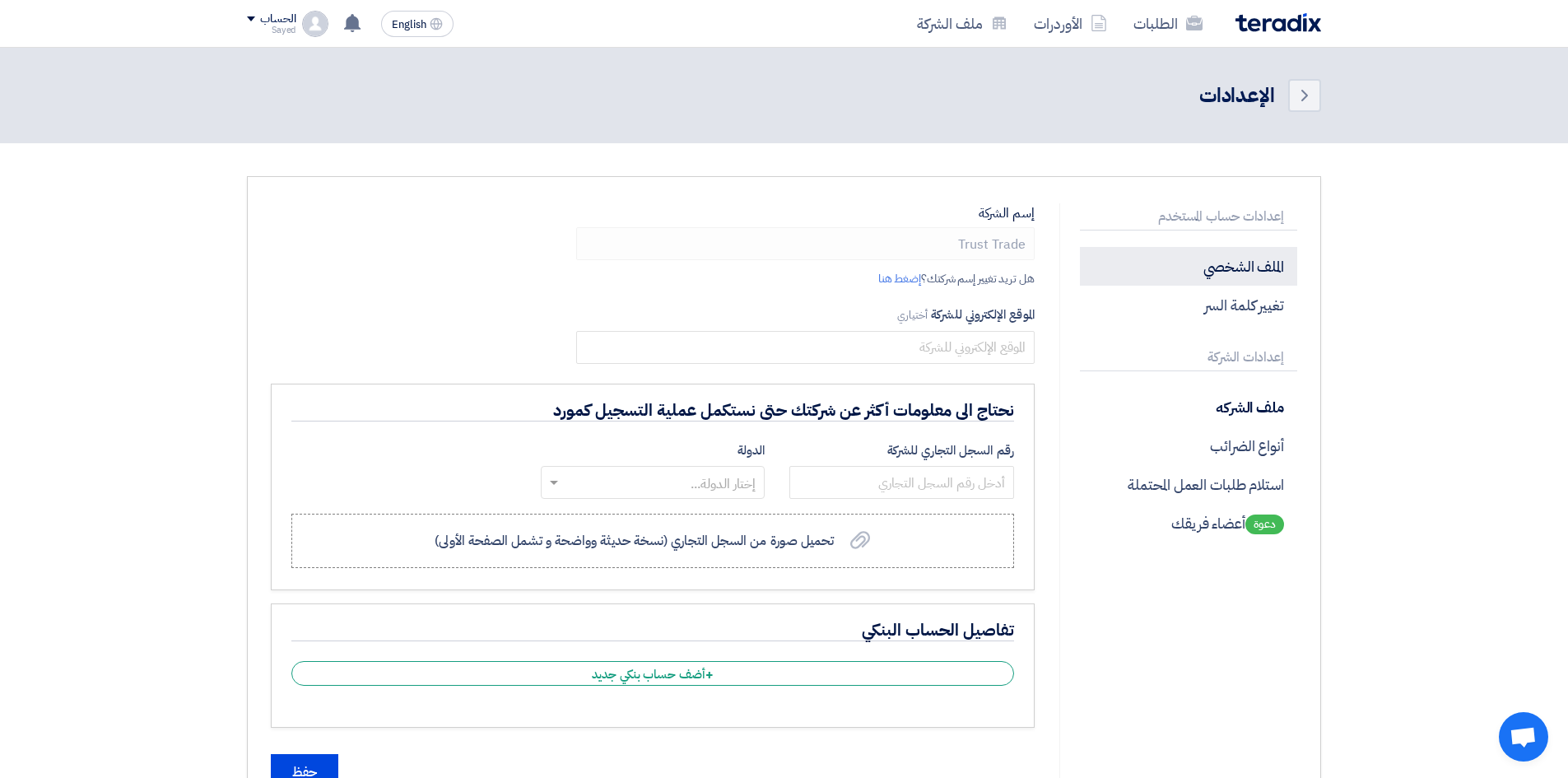
click at [1251, 261] on p "الملف الشخصي" at bounding box center [1188, 266] width 217 height 39
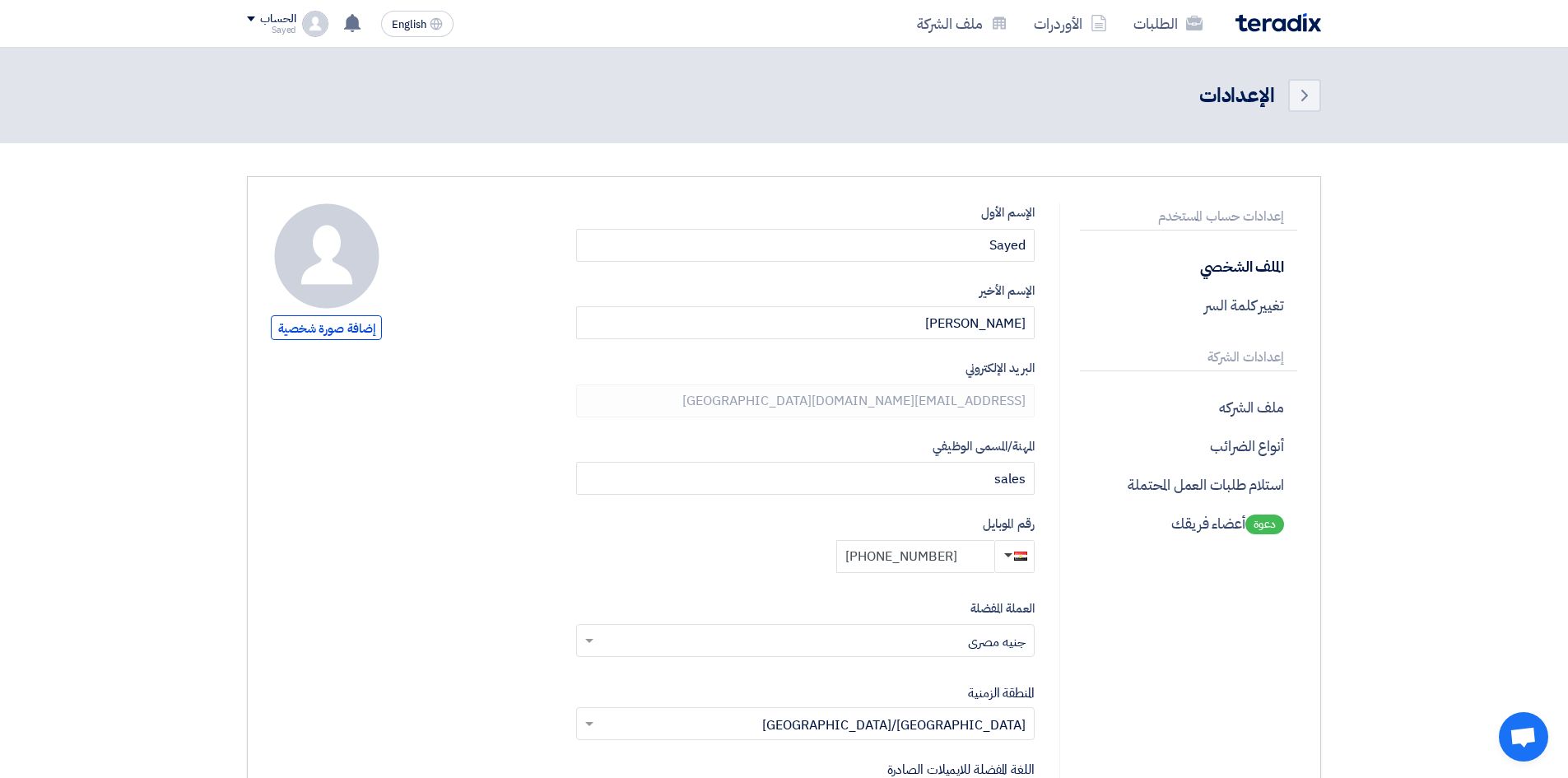
click at [908, 555] on input "[PHONE_NUMBER]" at bounding box center [915, 557] width 158 height 33
click at [1006, 252] on input "Sayed" at bounding box center [805, 246] width 459 height 33
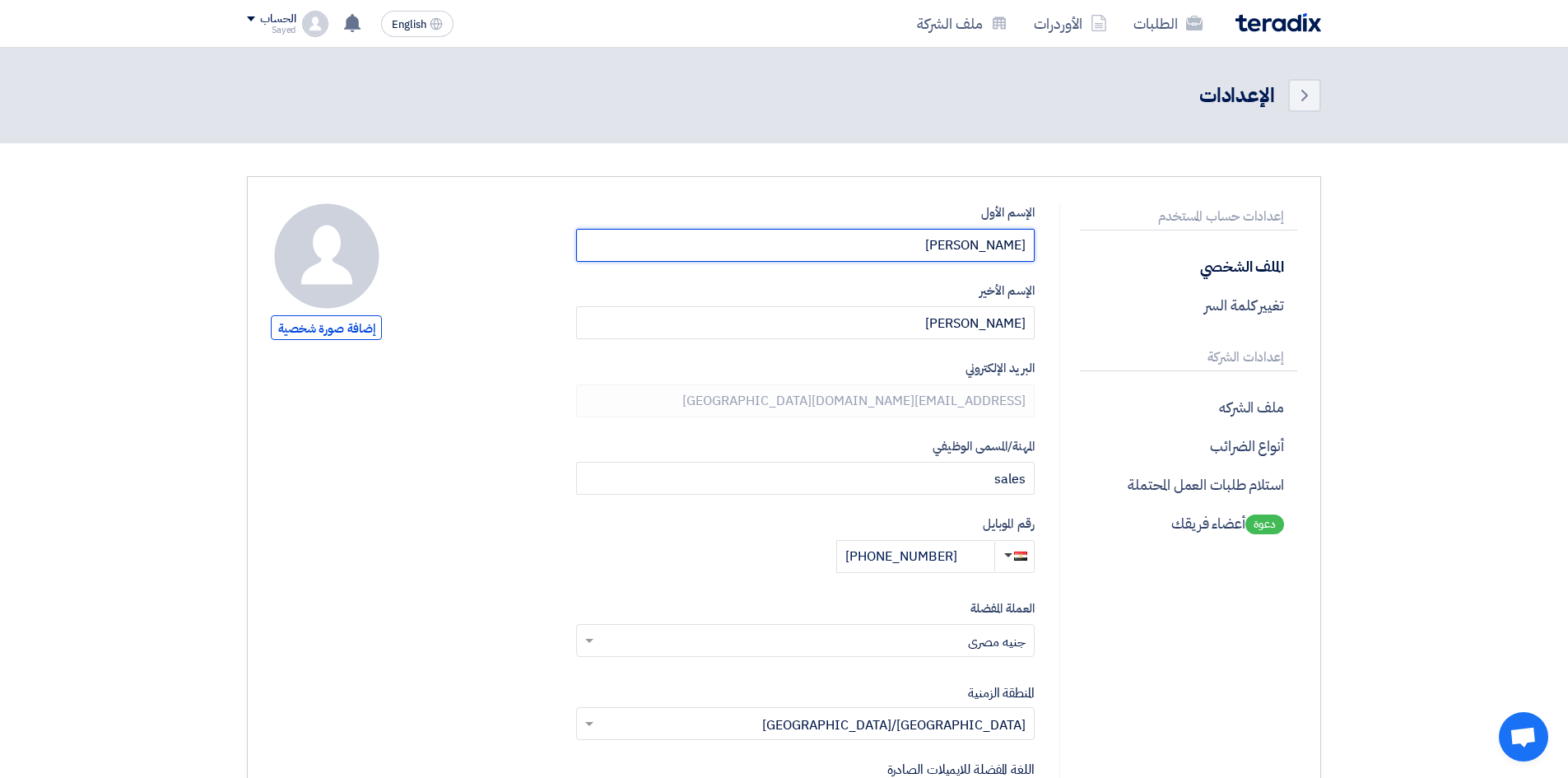
type input "[PERSON_NAME]"
click at [983, 340] on div "الإسم الأول [PERSON_NAME] الإسم الأخير [PERSON_NAME] البريد الإلكتروني [EMAIL_A…" at bounding box center [805, 625] width 459 height 843
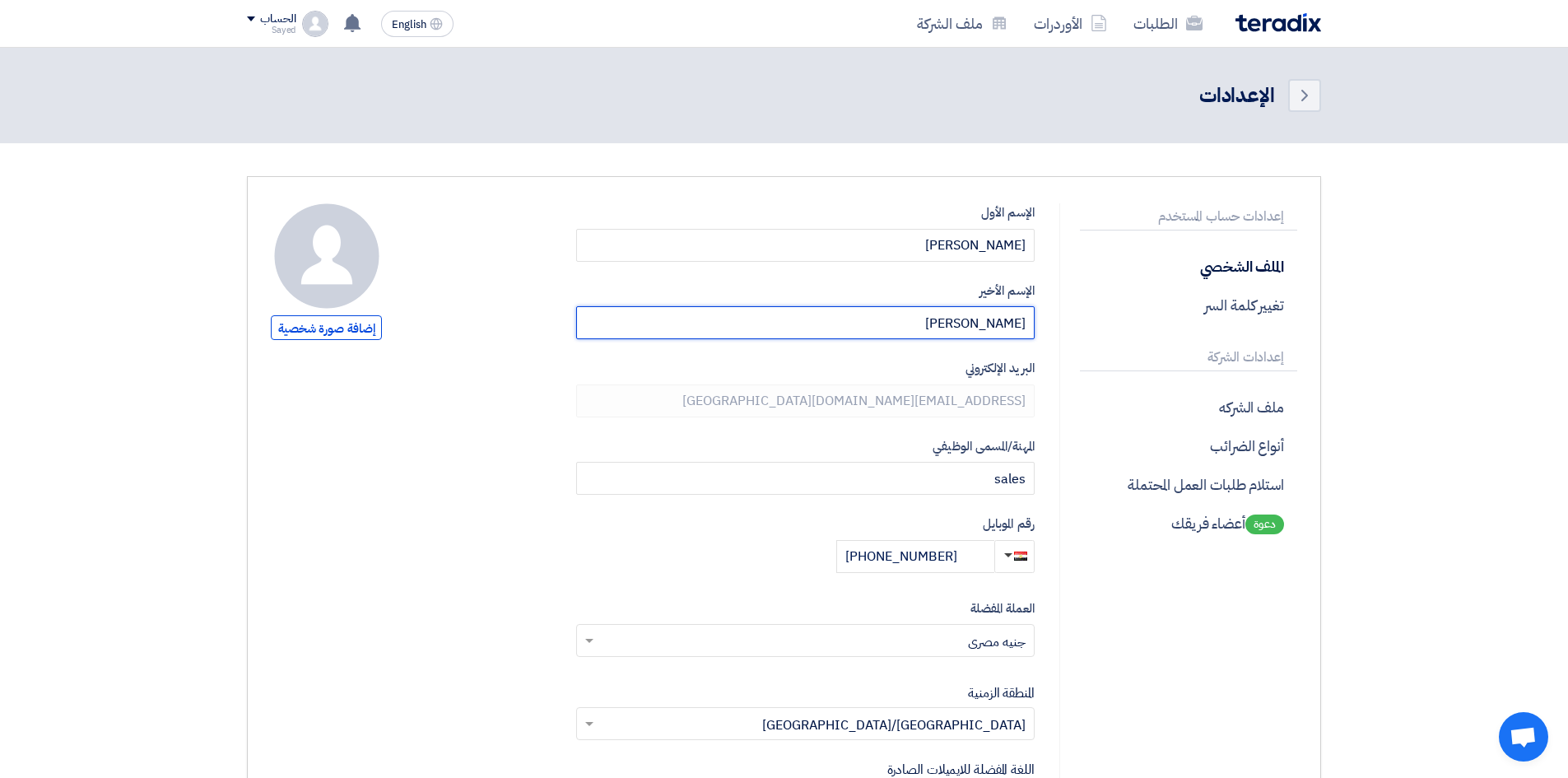
click at [982, 331] on input "[PERSON_NAME]" at bounding box center [805, 323] width 459 height 33
type input "Boktor"
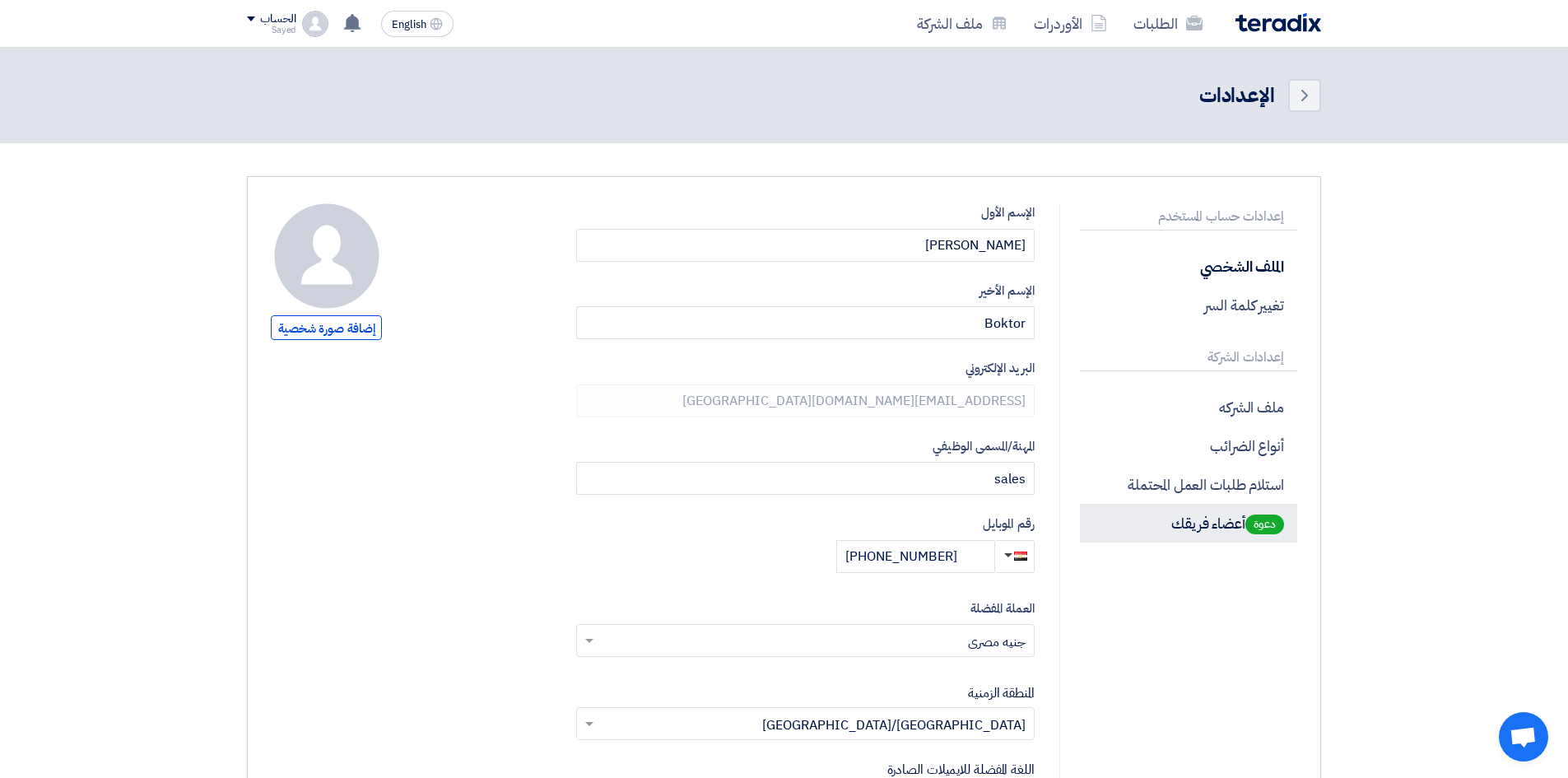
click at [1113, 529] on p "دعوة أعضاء فريقك" at bounding box center [1188, 524] width 217 height 39
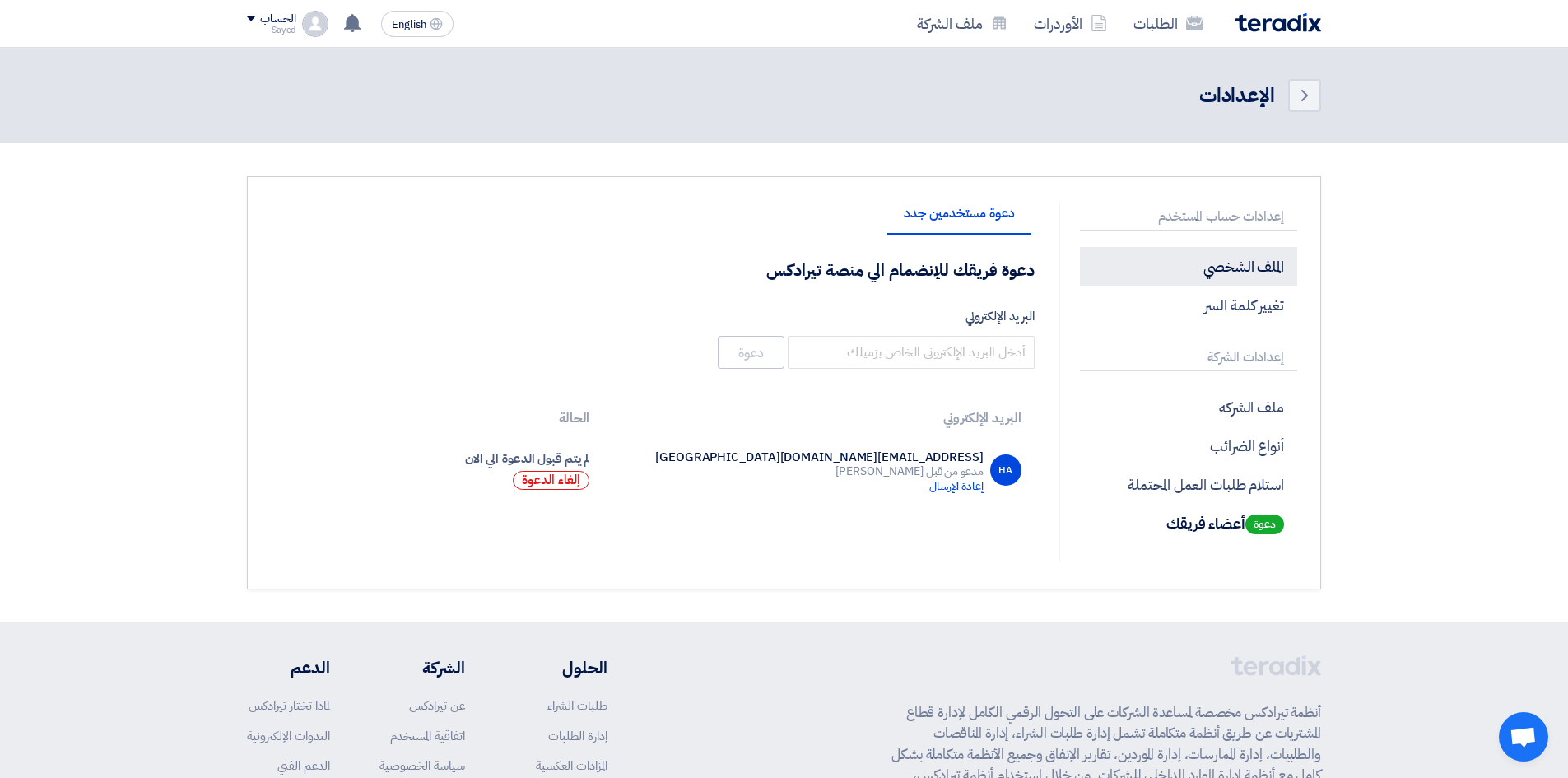
click at [1233, 269] on p "الملف الشخصي" at bounding box center [1188, 266] width 217 height 39
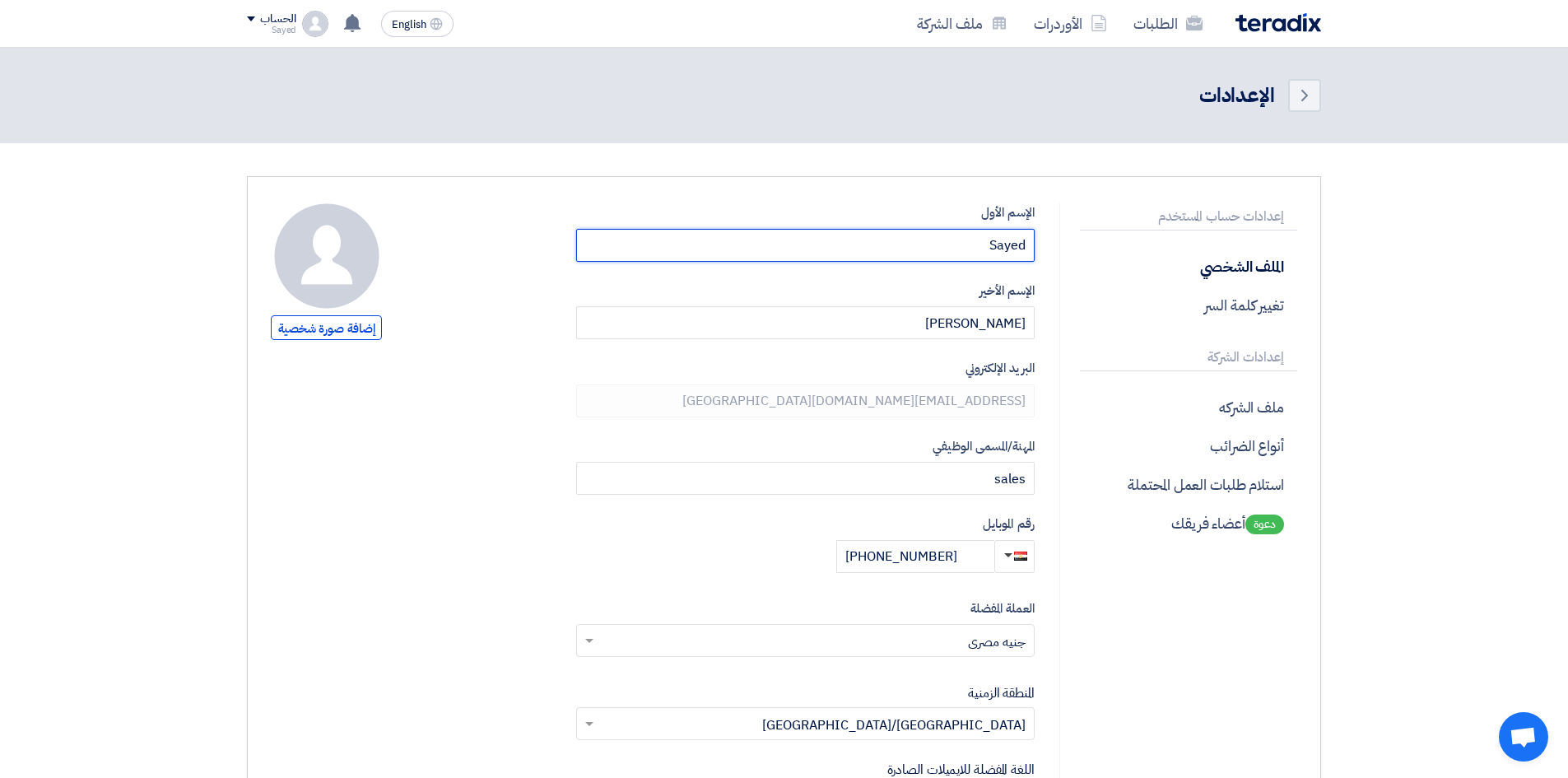
click at [1011, 246] on input "Sayed" at bounding box center [805, 246] width 459 height 33
type input "[PERSON_NAME]"
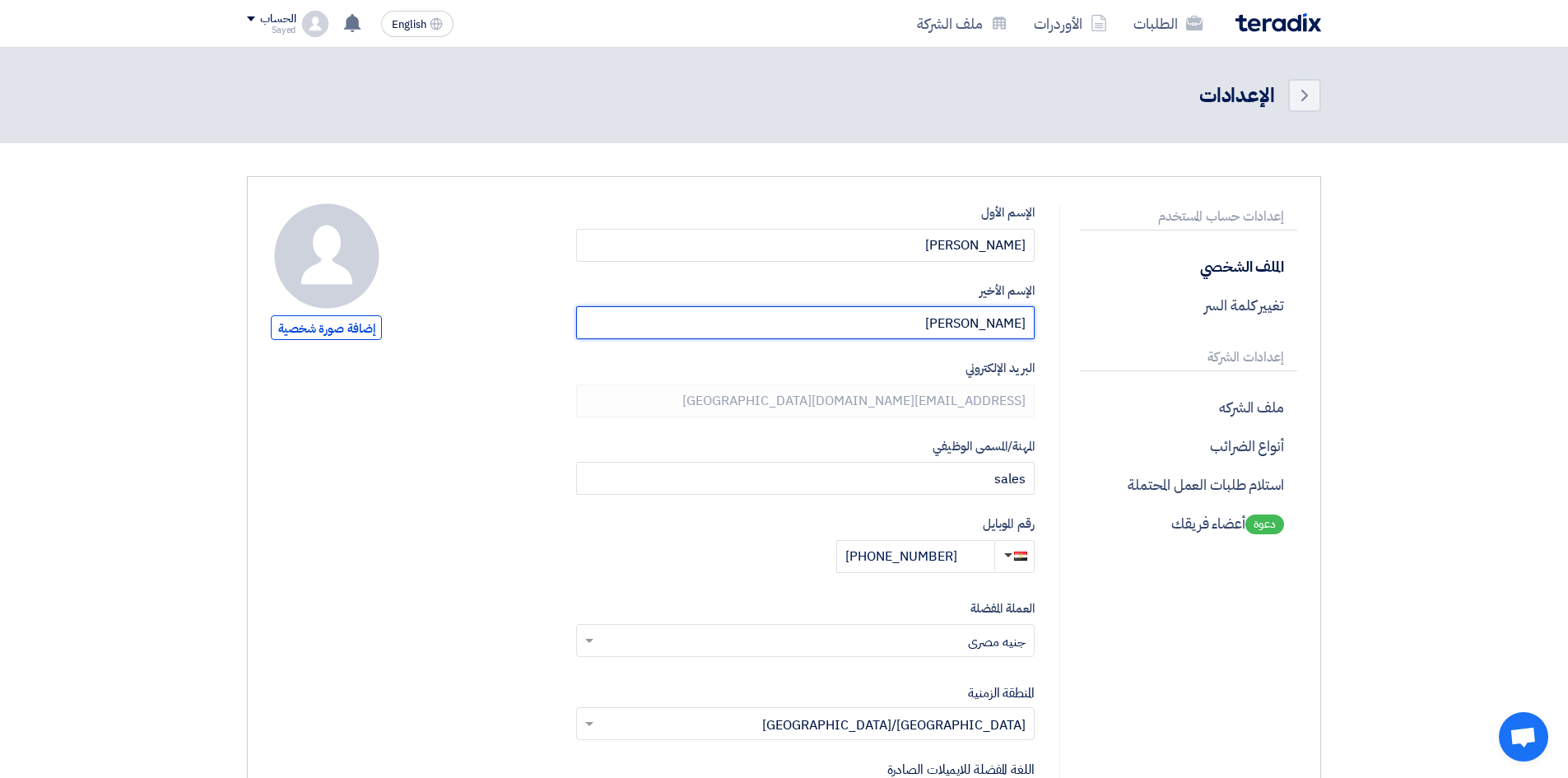
click at [992, 310] on input "[PERSON_NAME]" at bounding box center [805, 323] width 459 height 33
type input "Boktor"
click at [937, 564] on input "[PHONE_NUMBER]" at bounding box center [915, 557] width 158 height 33
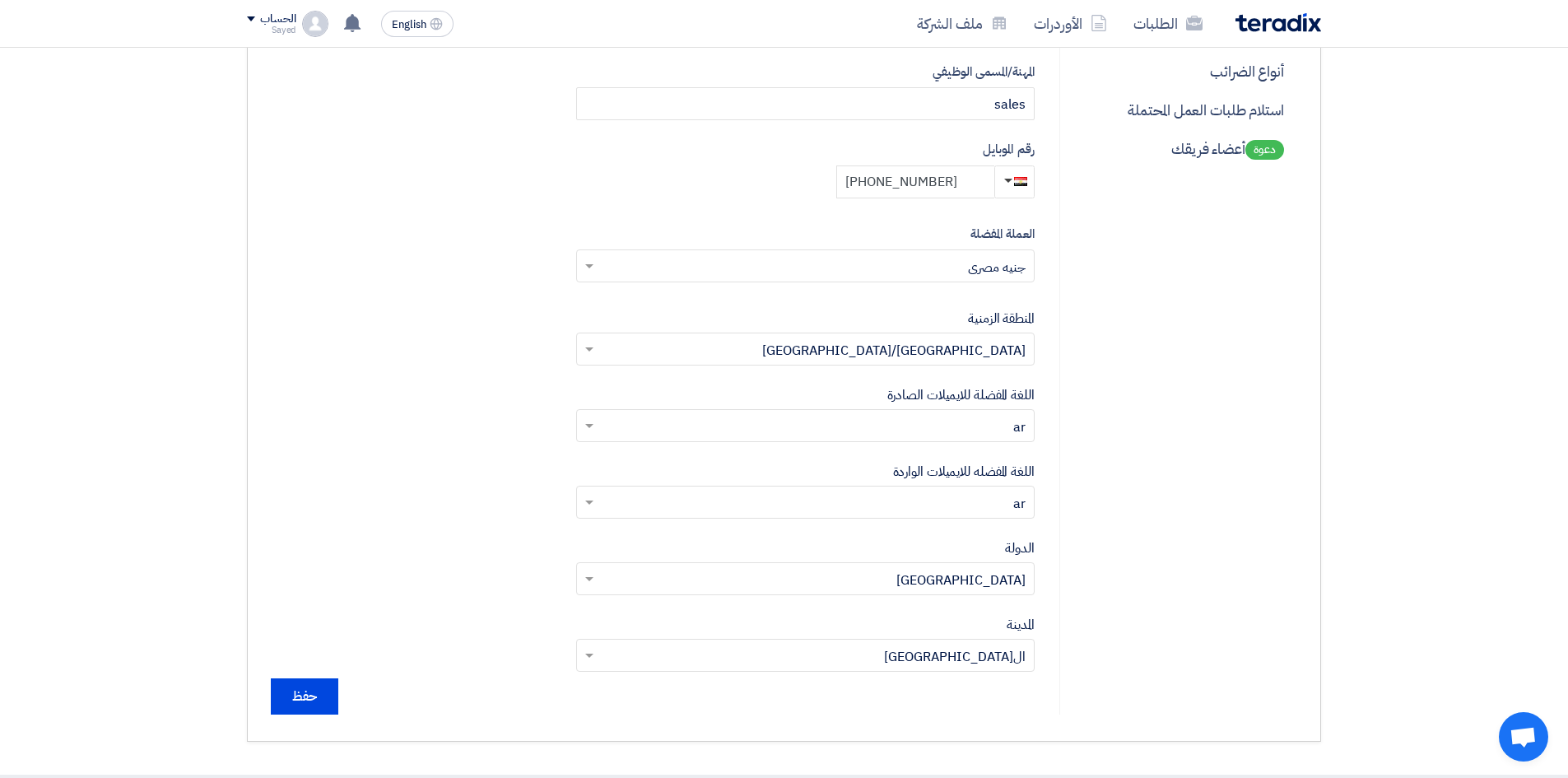
scroll to position [411, 0]
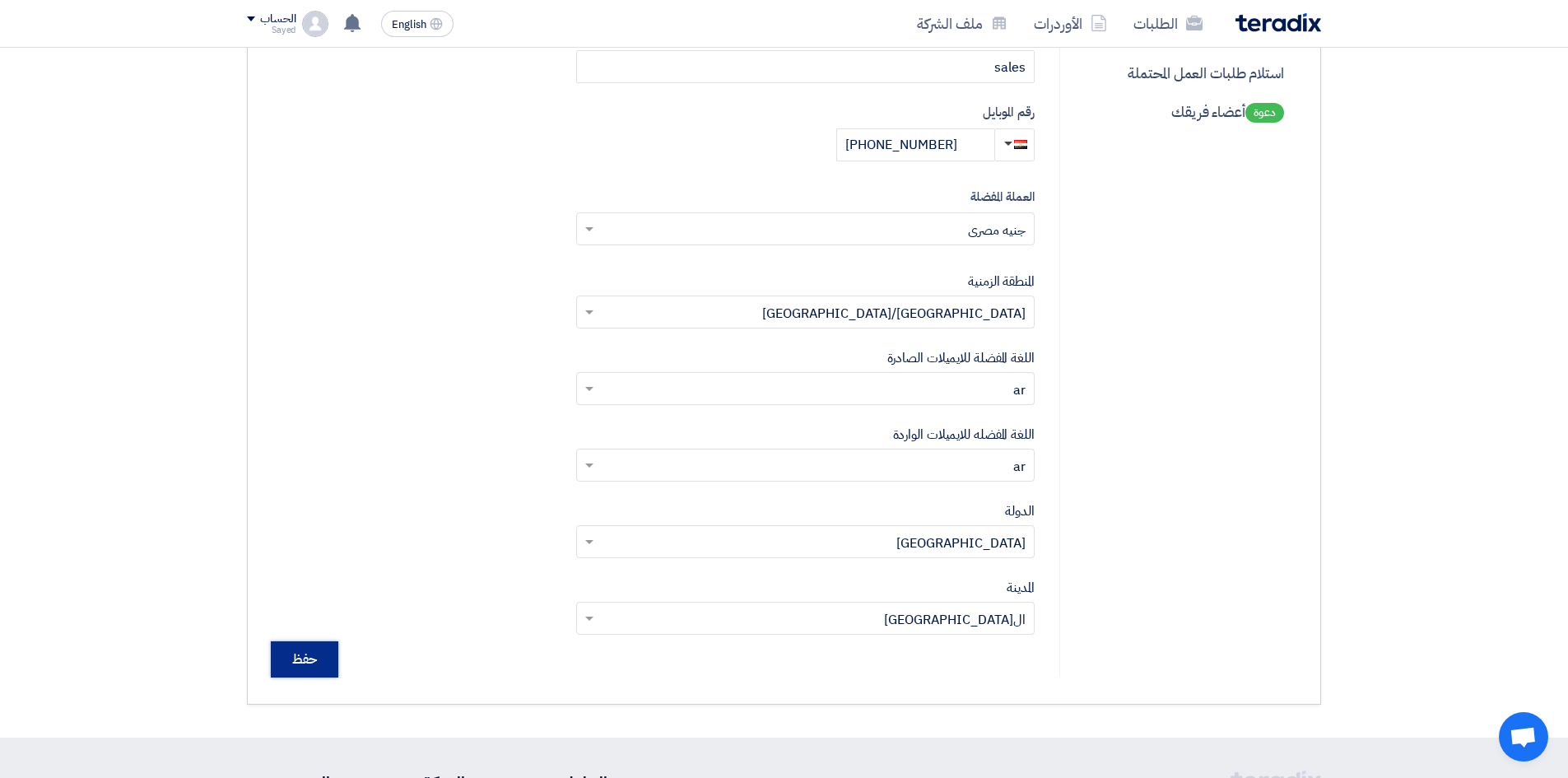
type input "[PHONE_NUMBER]"
click at [326, 676] on input "حفظ" at bounding box center [304, 659] width 67 height 36
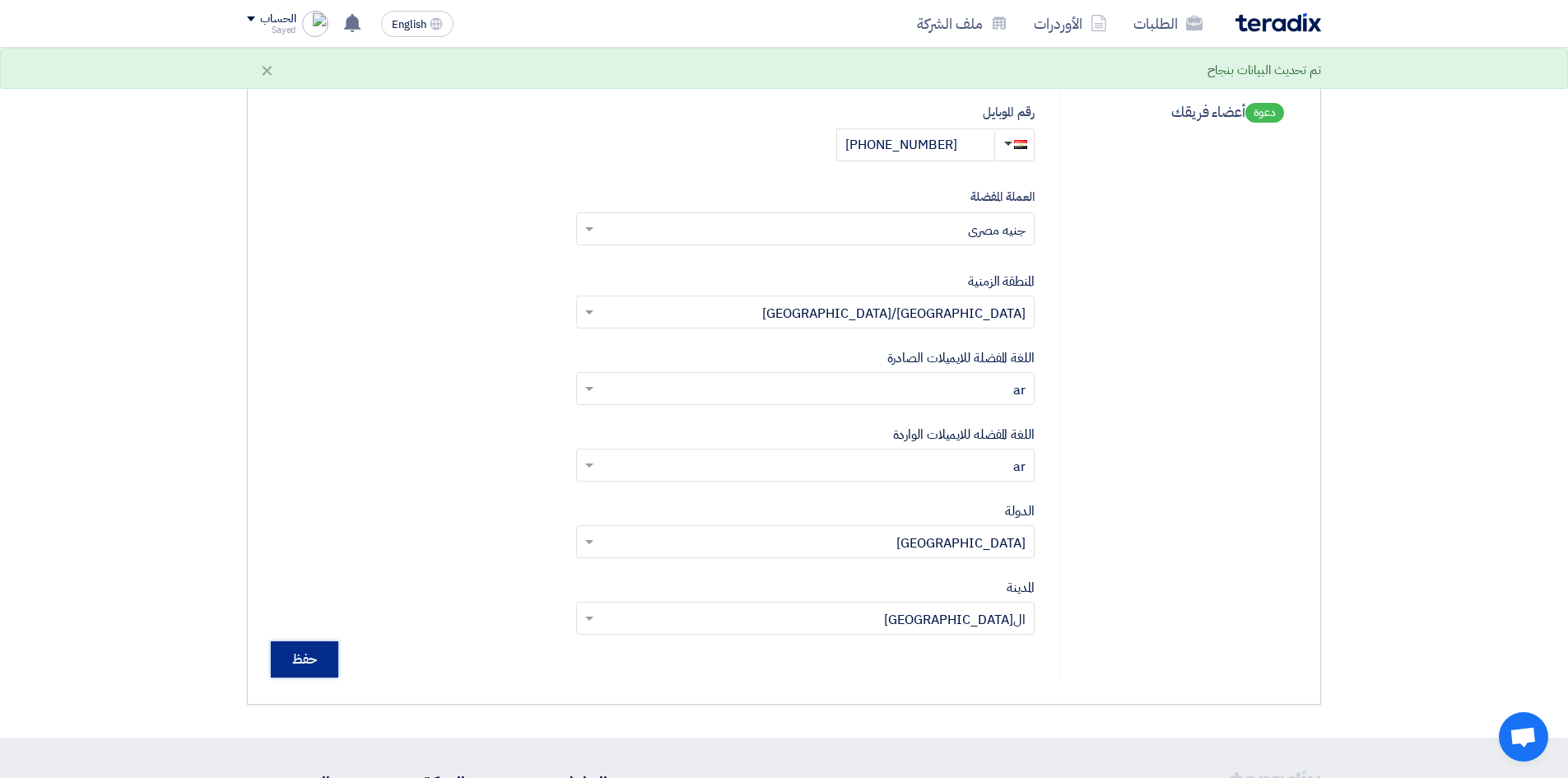
click at [294, 657] on input "حفظ" at bounding box center [304, 659] width 67 height 36
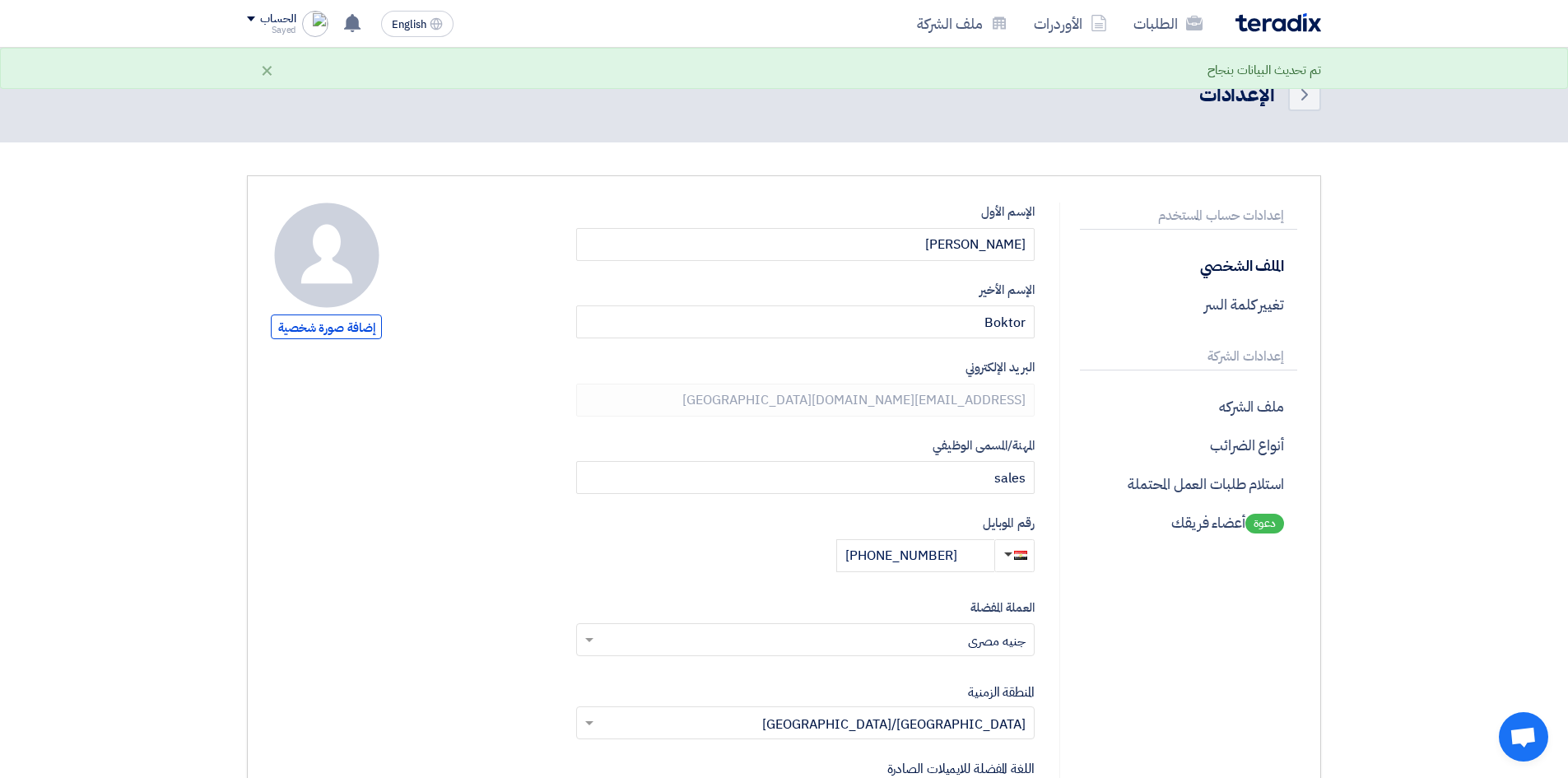
scroll to position [0, 0]
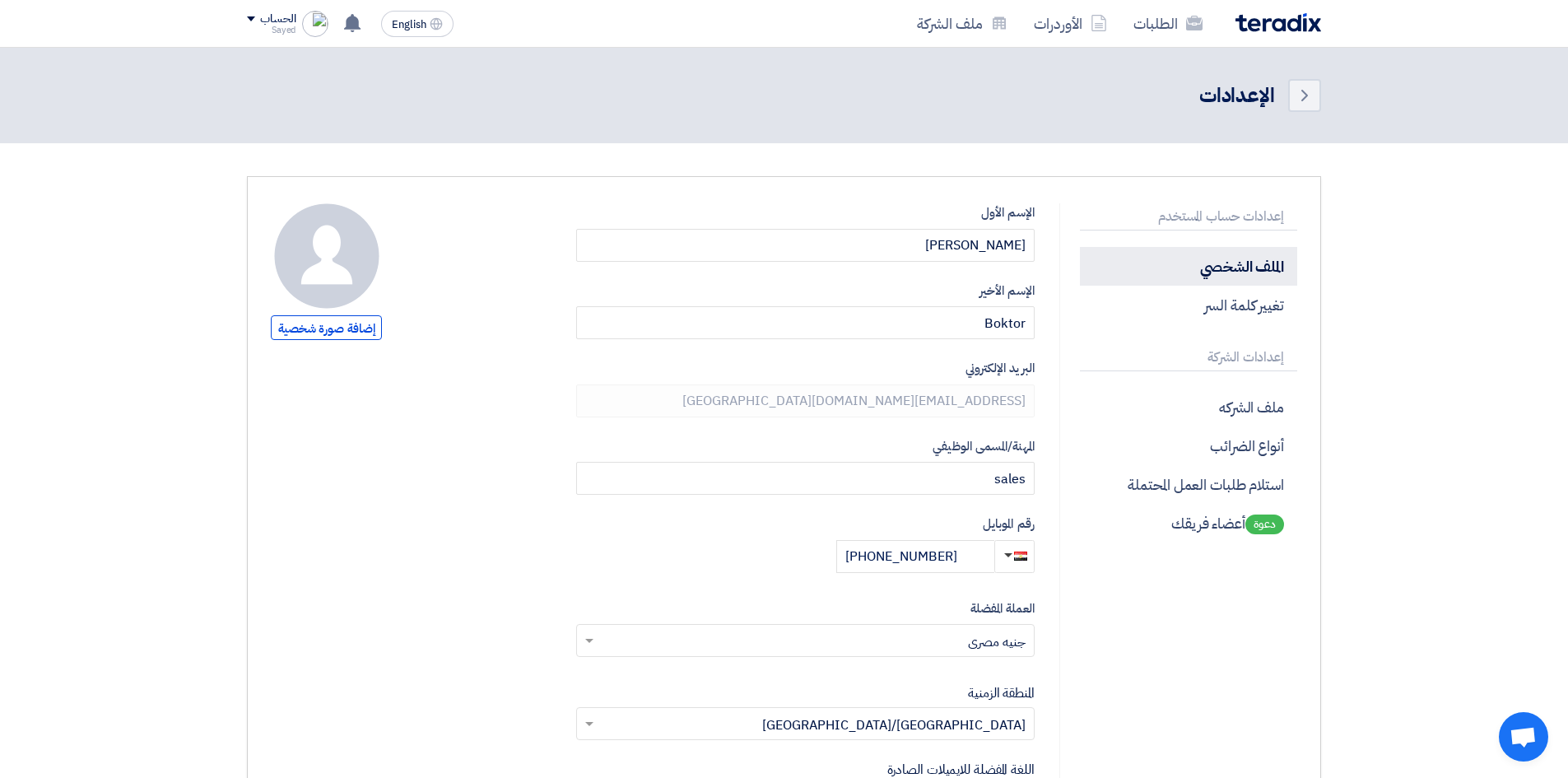
click at [1237, 274] on p "الملف الشخصي" at bounding box center [1188, 266] width 217 height 39
click at [1243, 308] on p "تغيير كلمة السر" at bounding box center [1188, 305] width 217 height 39
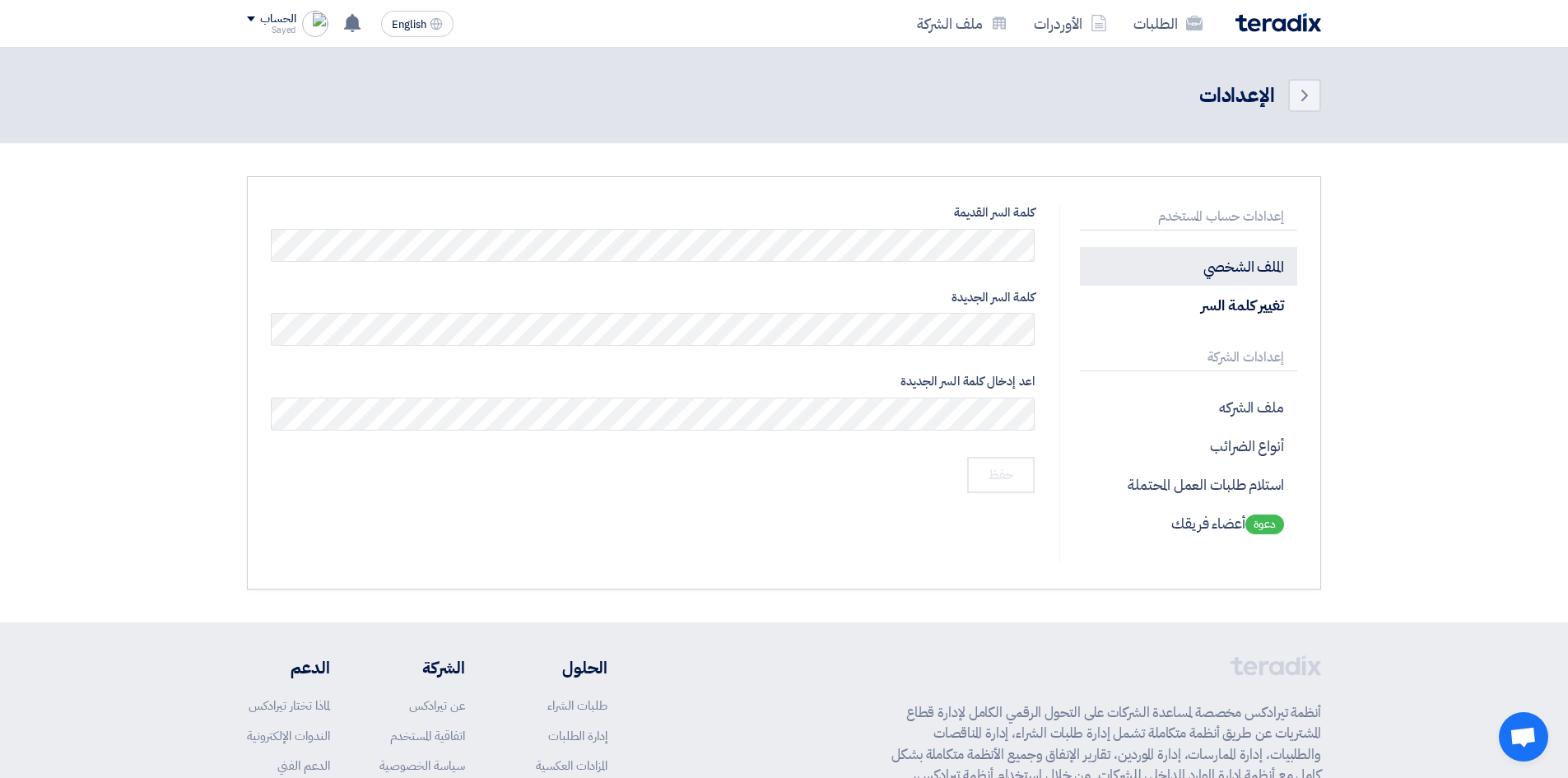
click at [1247, 259] on p "الملف الشخصي" at bounding box center [1188, 266] width 217 height 39
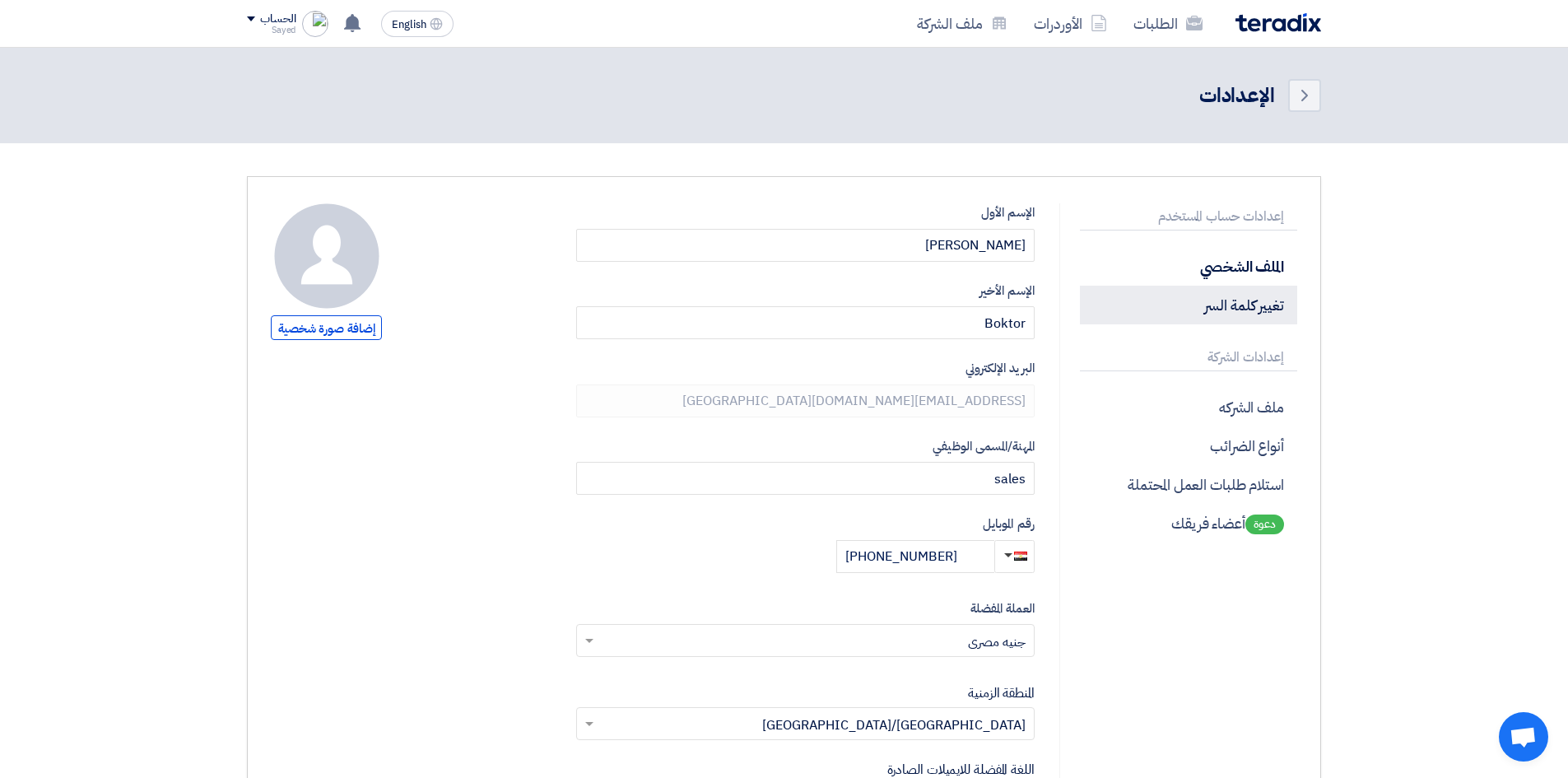
click at [1236, 300] on p "تغيير كلمة السر" at bounding box center [1188, 305] width 217 height 39
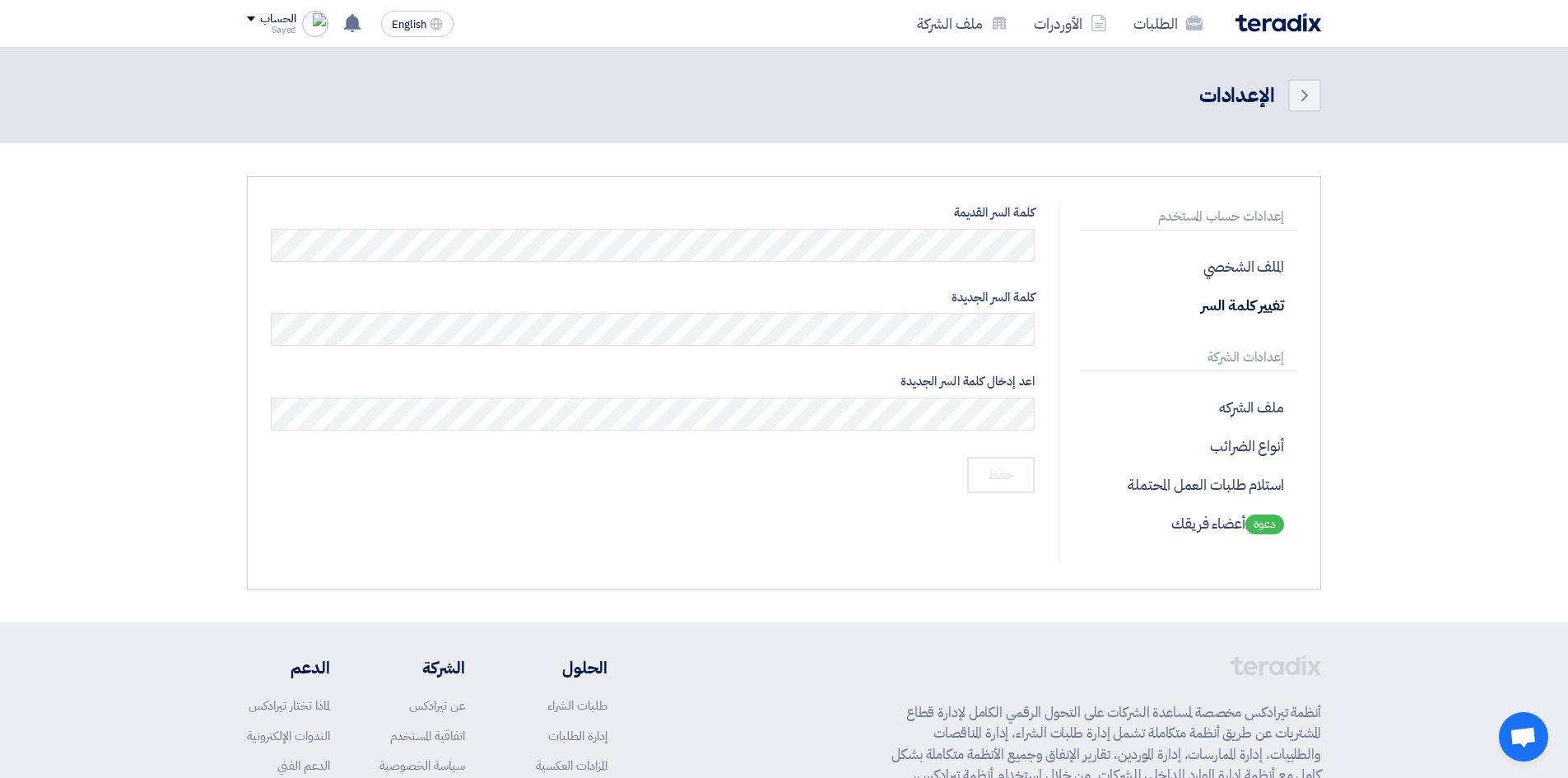
click at [1244, 93] on div "الإعدادات" at bounding box center [1238, 96] width 76 height 29
click at [1257, 253] on p "الملف الشخصي" at bounding box center [1188, 266] width 217 height 39
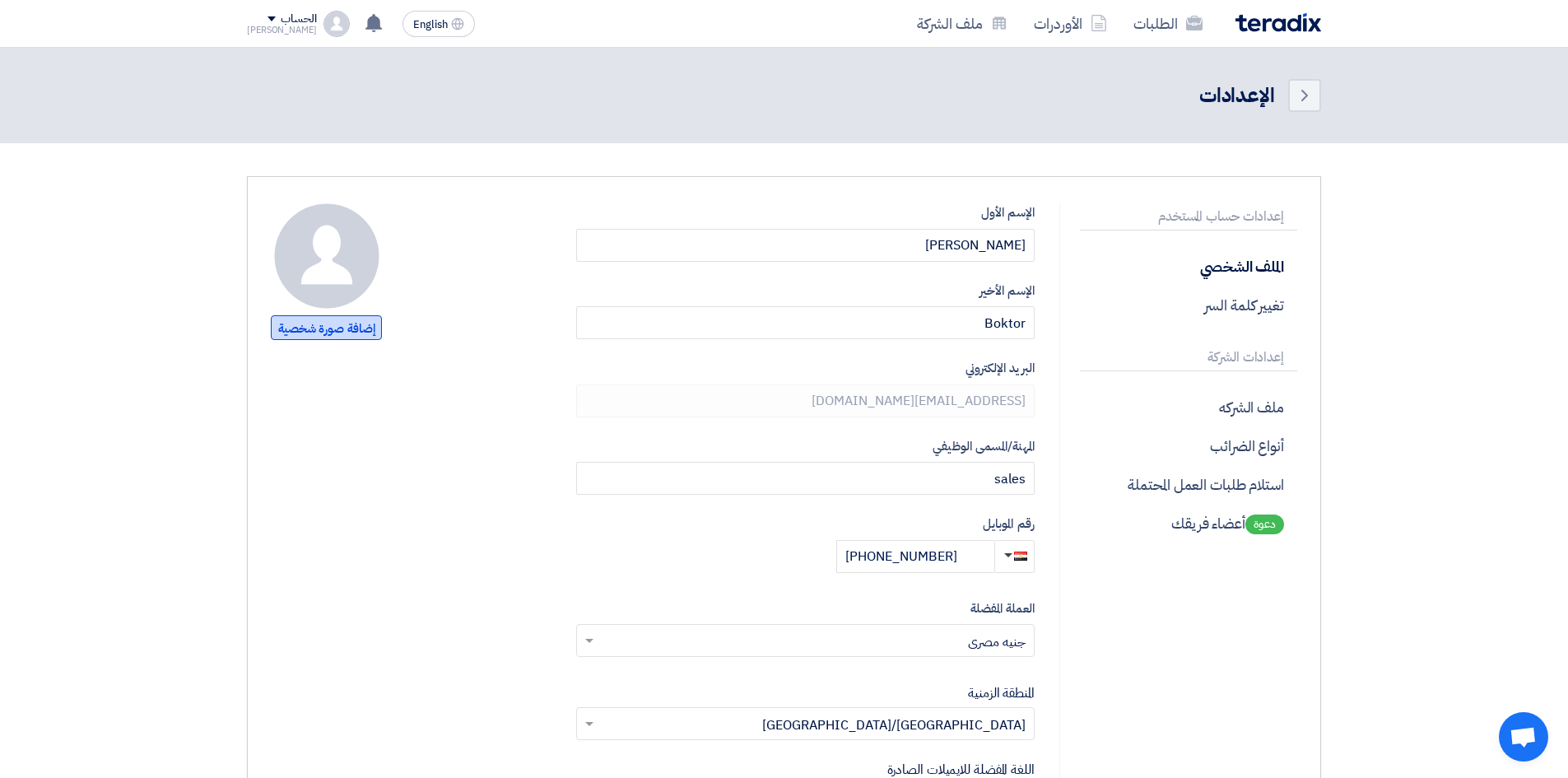
click at [298, 330] on span "إضافة صورة شخصية" at bounding box center [326, 328] width 111 height 24
type input "C:\fakepath\Trust Trade.png"
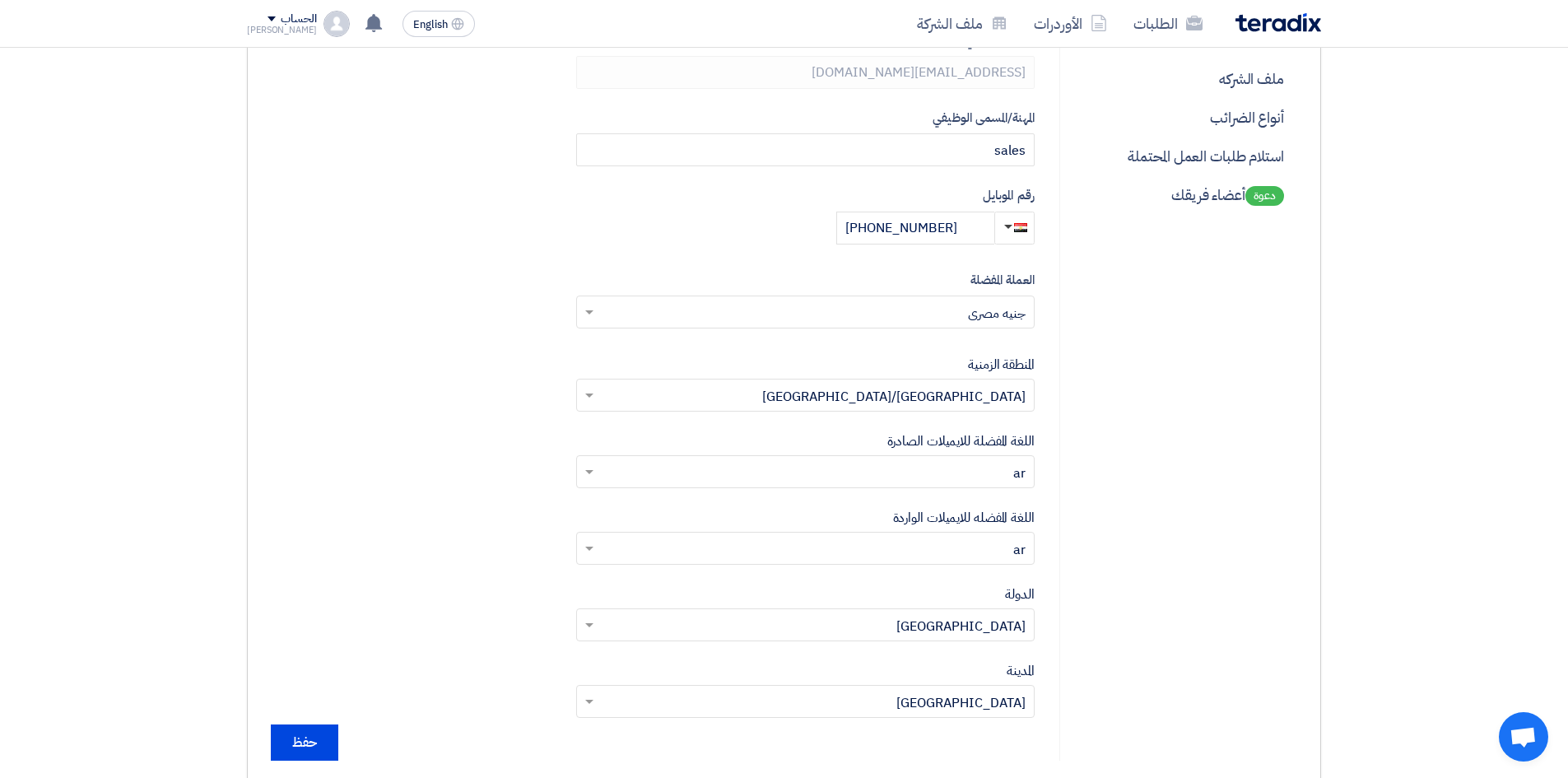
scroll to position [330, 0]
click at [323, 751] on input "حفظ" at bounding box center [304, 742] width 67 height 36
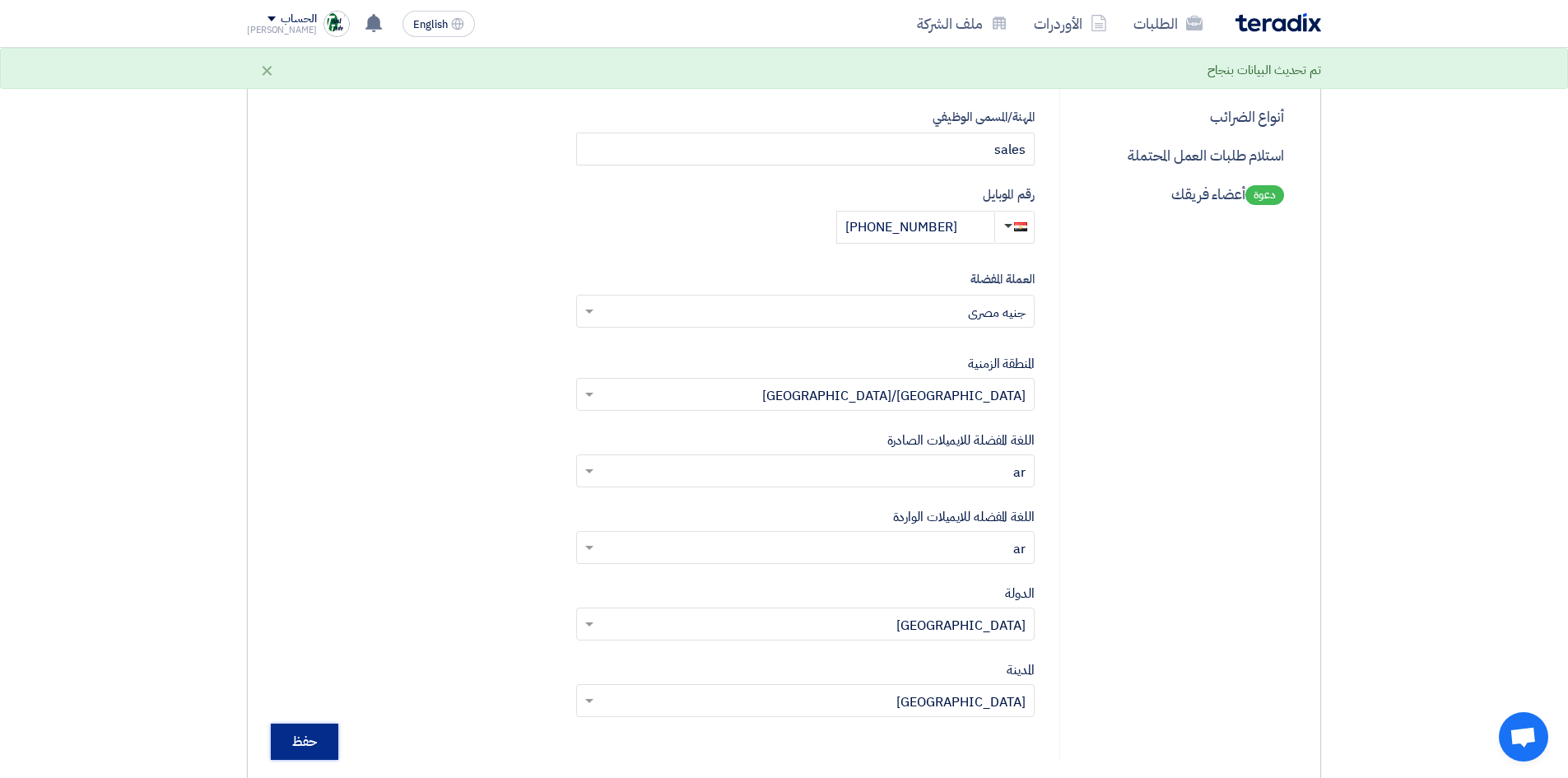
click at [917, 296] on div "Select Currency × جنيه مصري ×" at bounding box center [805, 311] width 459 height 33
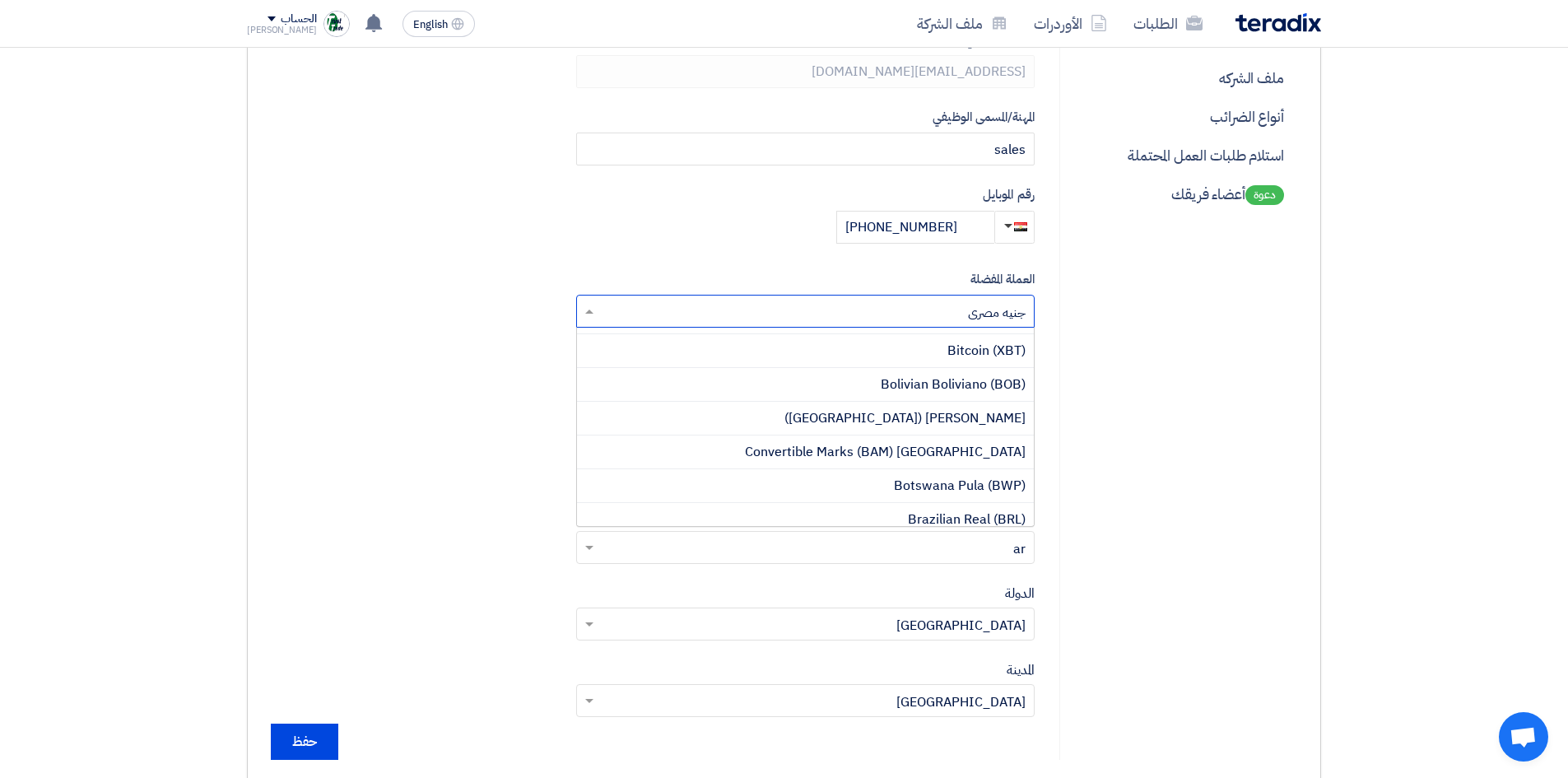
scroll to position [1811, 0]
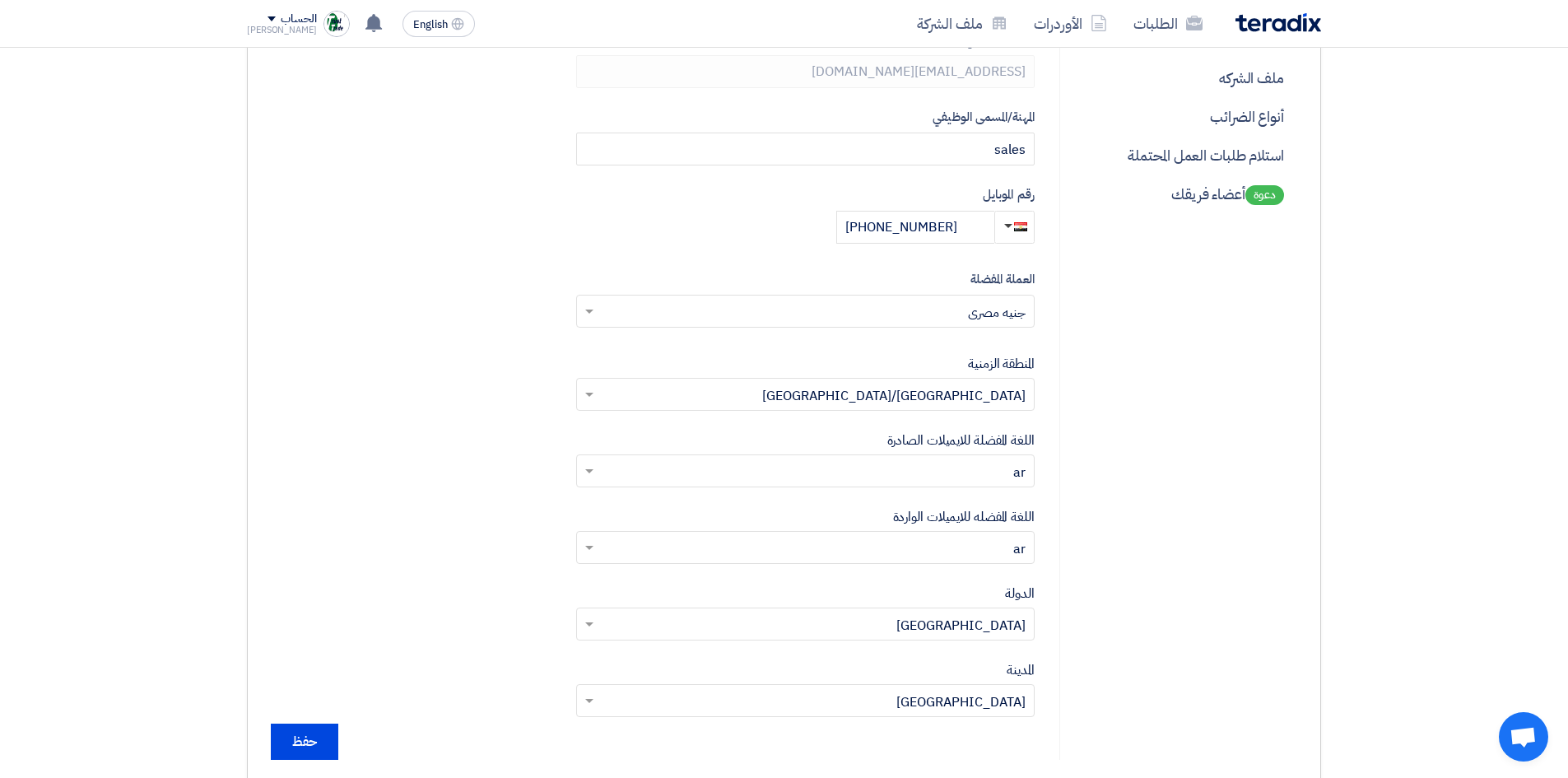
click at [1203, 327] on div "إعدادات حساب المستخدم الملف الشخصي تغيير كلمة السر إعدادات الشركة ملف الشركه أن…" at bounding box center [1178, 317] width 238 height 886
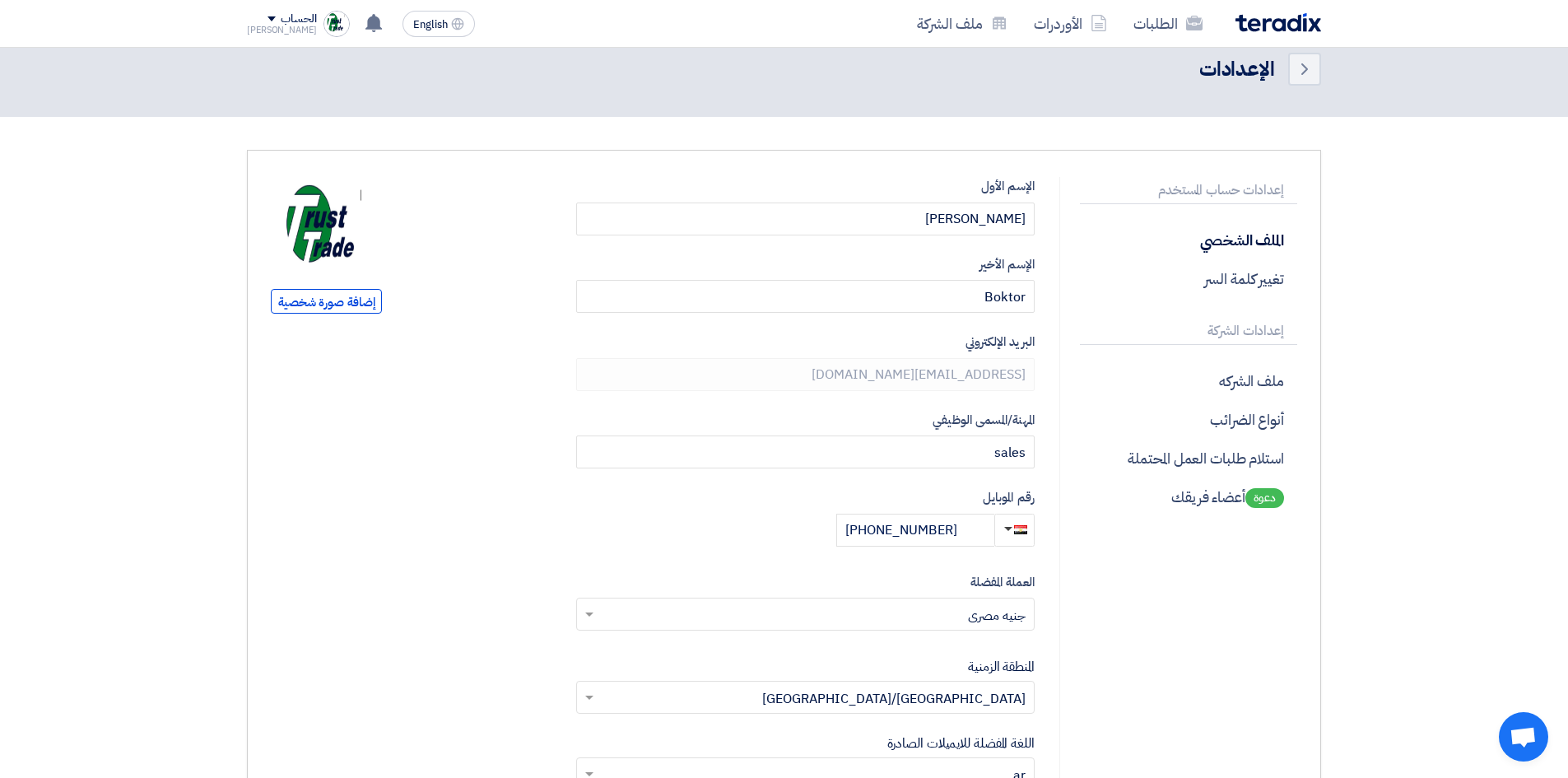
scroll to position [0, 0]
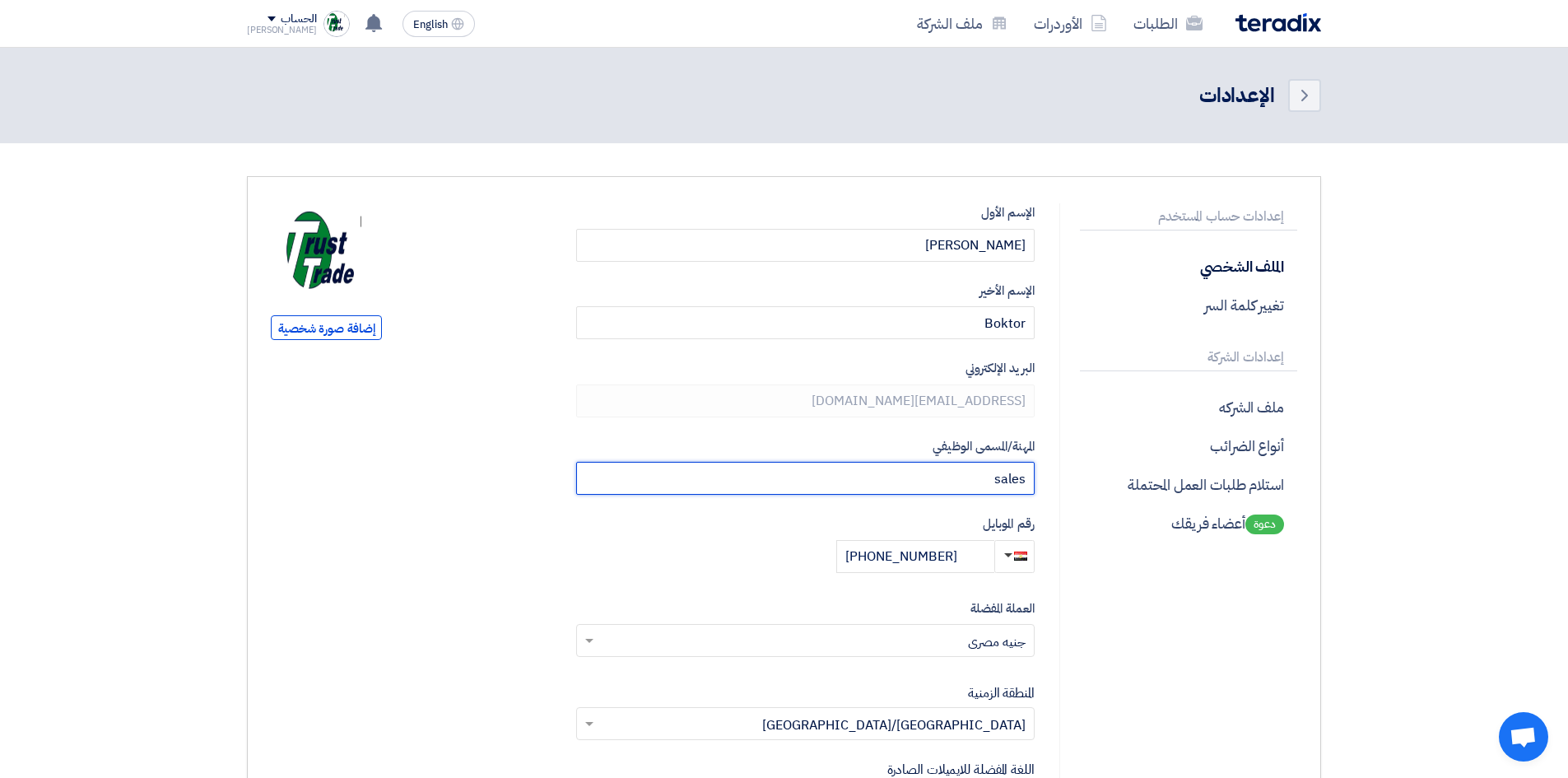
click at [1029, 478] on input "sales" at bounding box center [805, 479] width 459 height 33
click at [946, 475] on input "sales" at bounding box center [805, 479] width 459 height 33
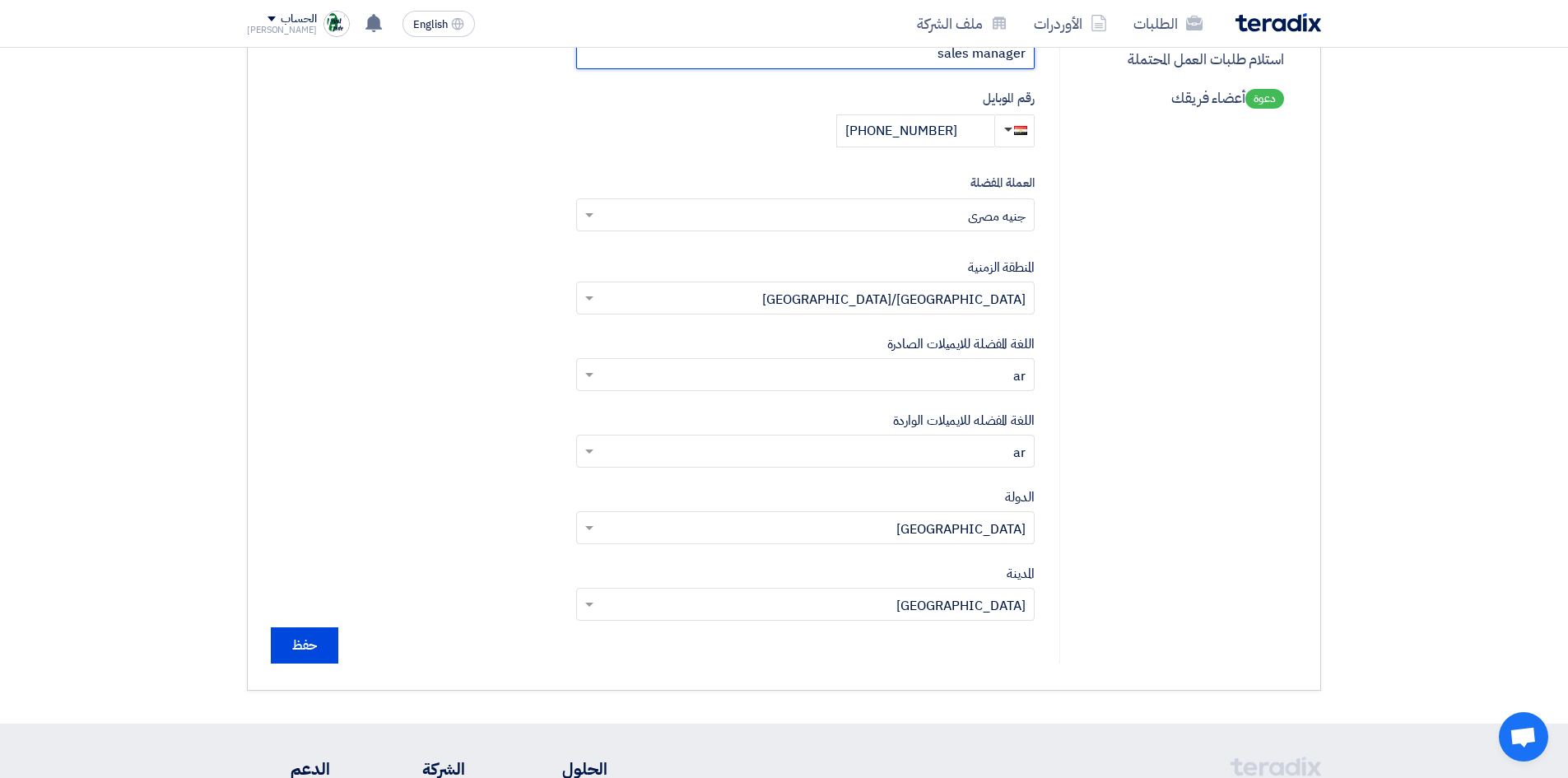
scroll to position [659, 0]
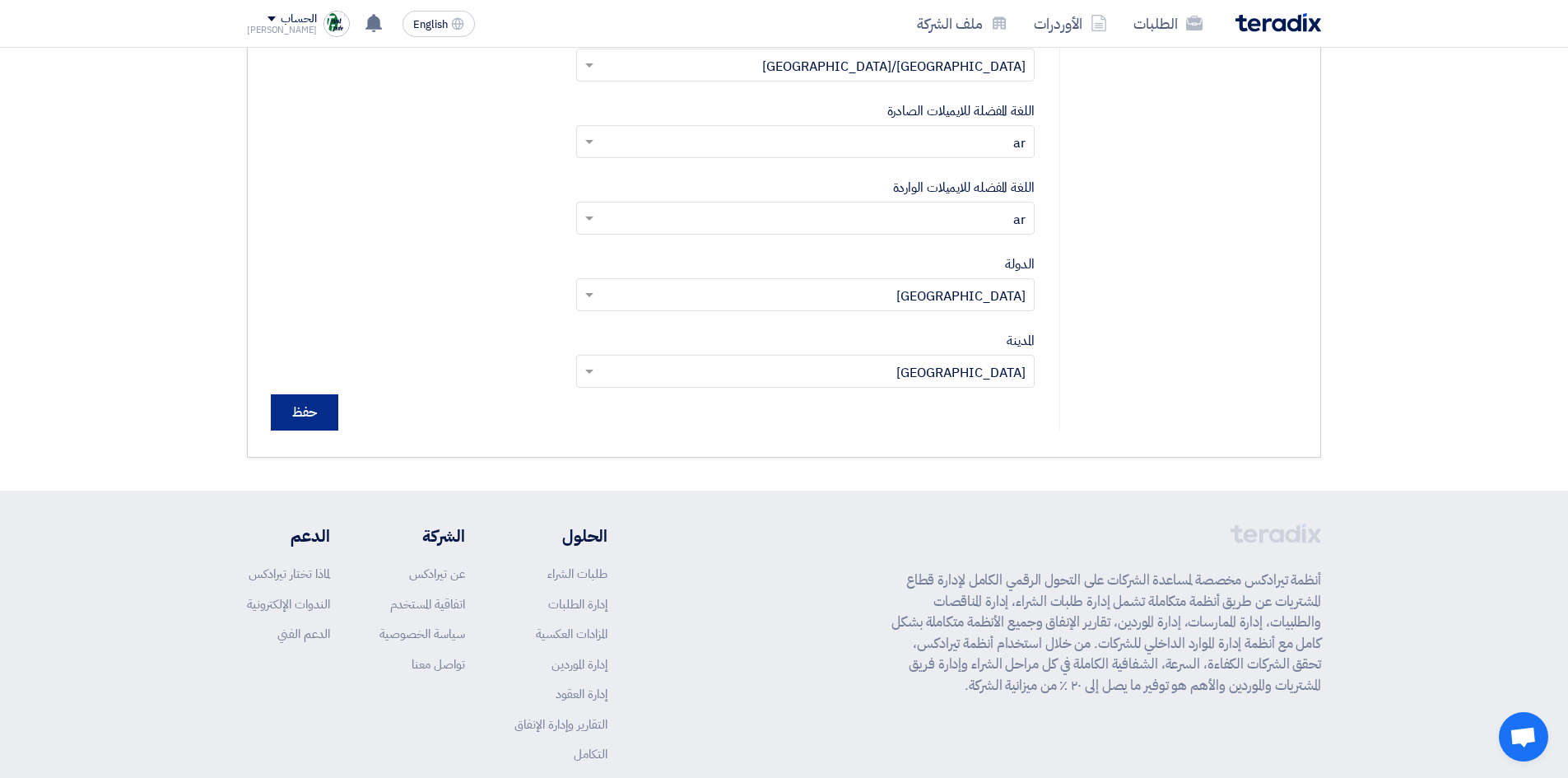
type input "sales manager"
click at [319, 424] on input "حفظ" at bounding box center [304, 412] width 67 height 36
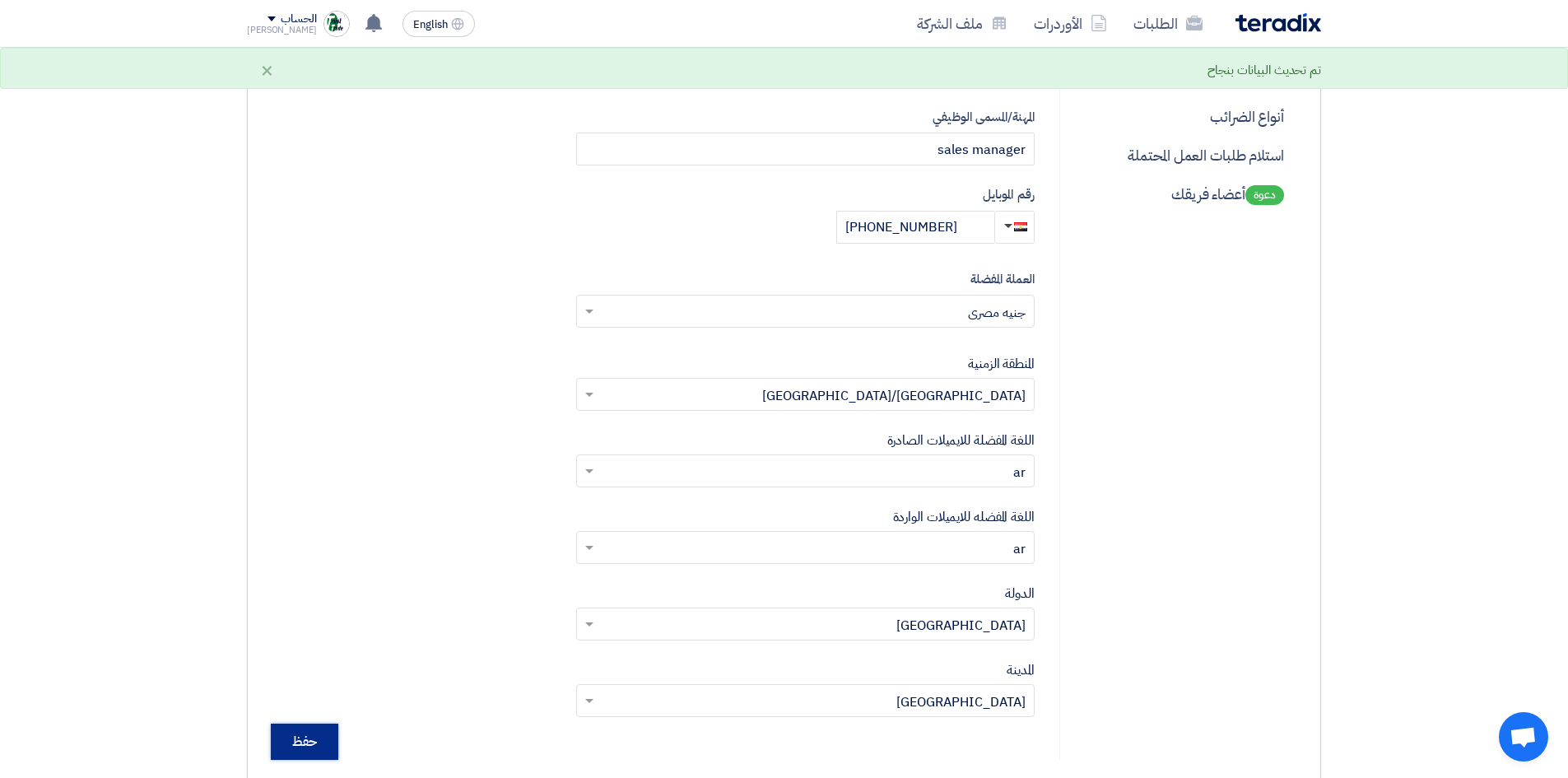
scroll to position [0, 0]
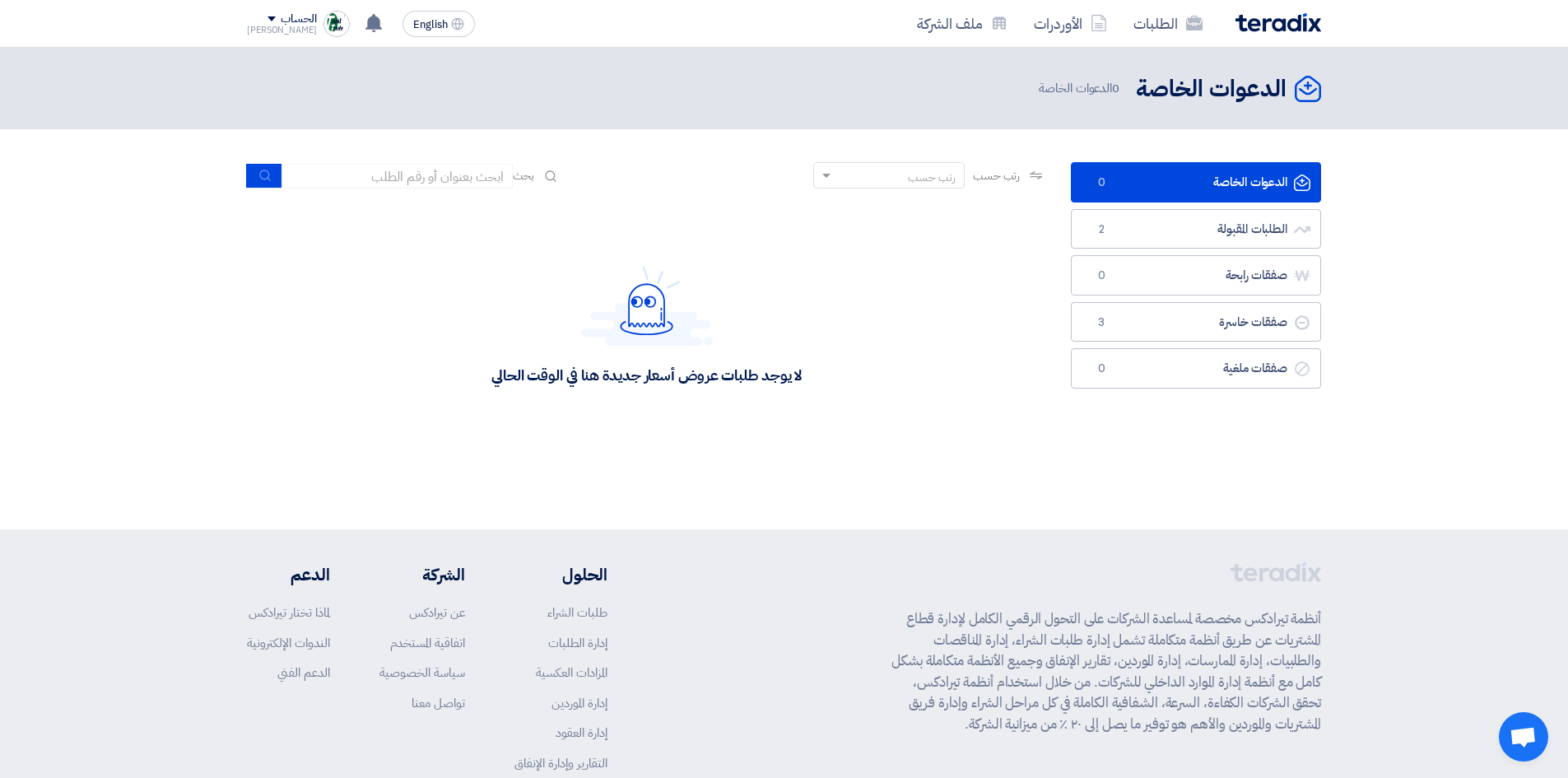
click at [302, 15] on div "الحساب [PERSON_NAME] الطلبات الأوردرات ملف الشركة الإعدادات خروج" at bounding box center [298, 23] width 103 height 26
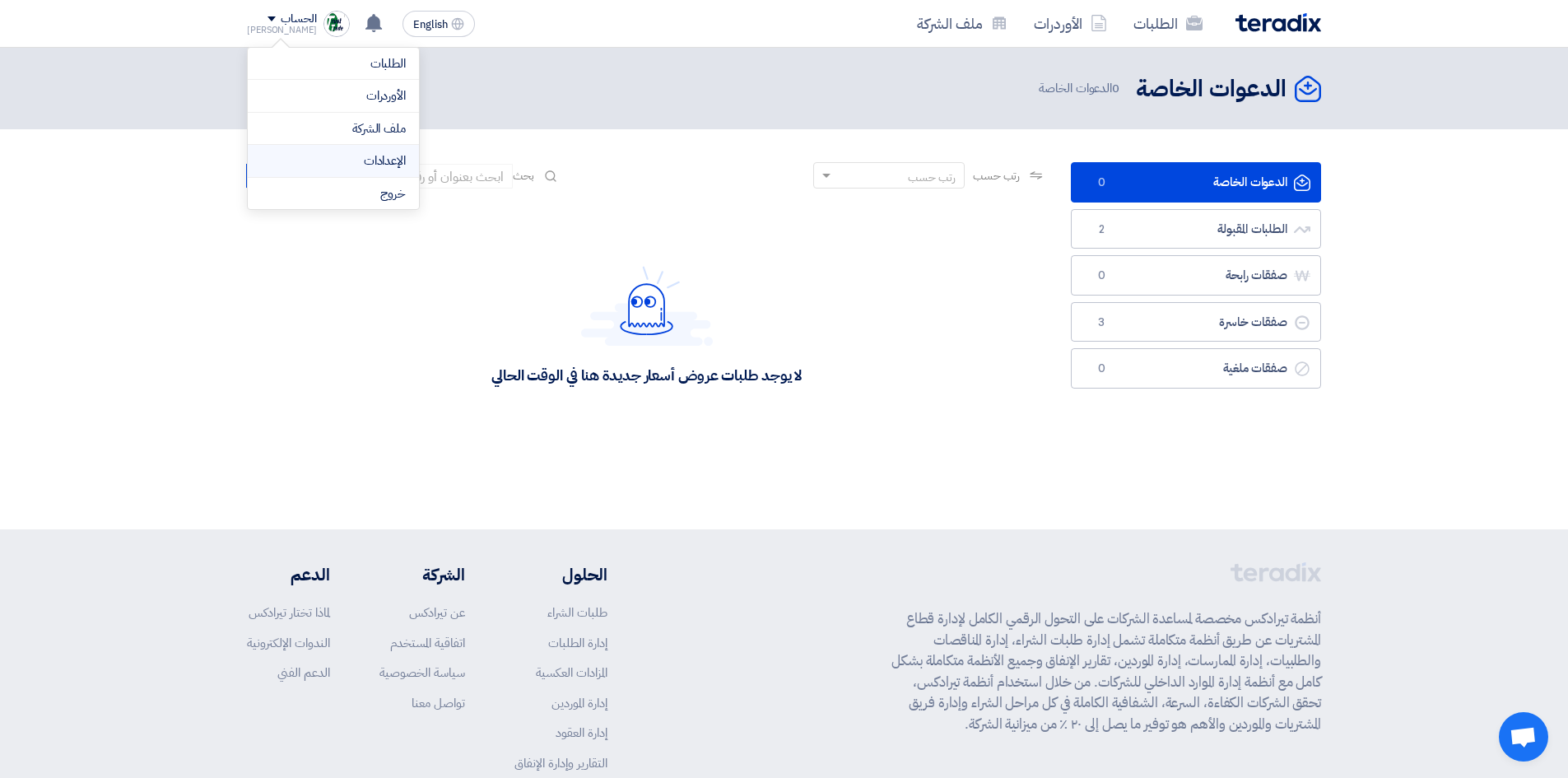
click at [381, 157] on link "الإعدادات" at bounding box center [333, 160] width 145 height 19
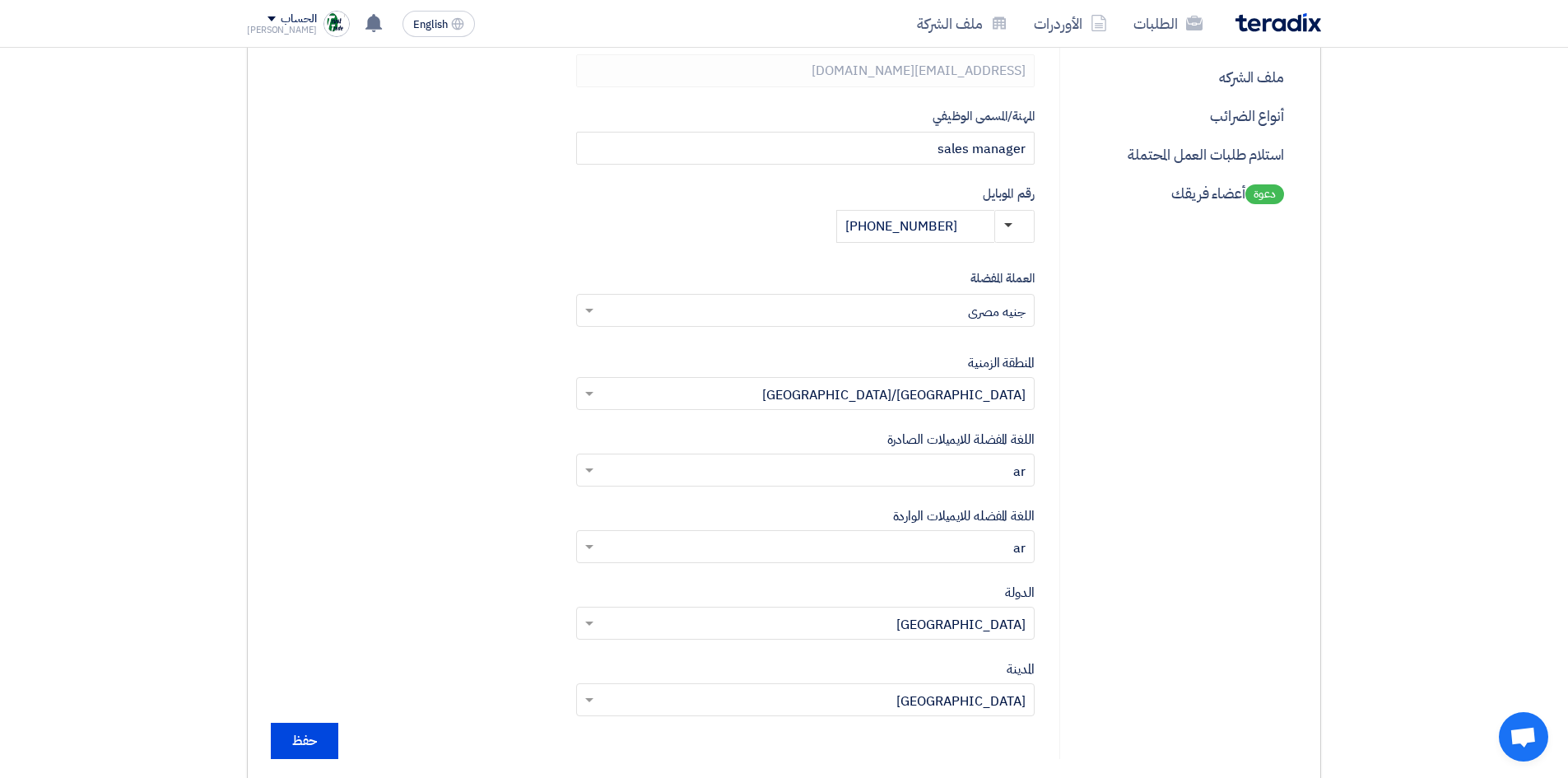
scroll to position [330, 0]
